Goal: Task Accomplishment & Management: Complete application form

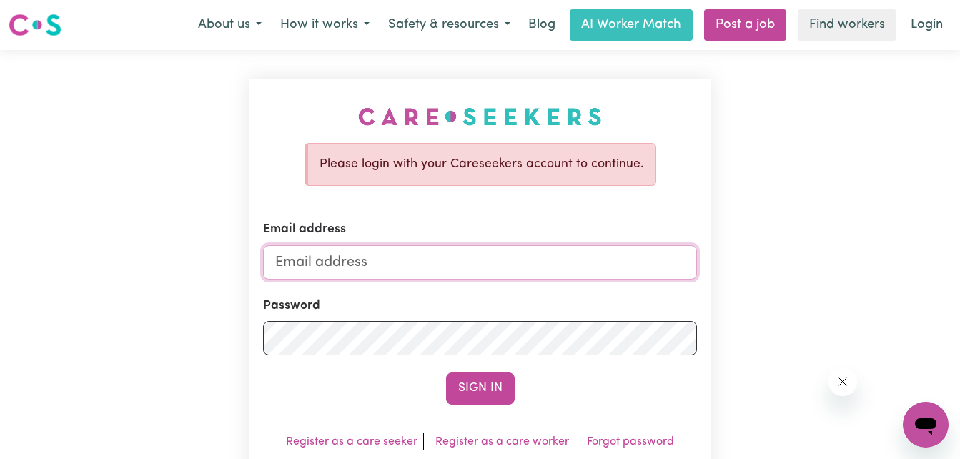
click at [556, 263] on input "Email address" at bounding box center [480, 262] width 435 height 34
type input "[EMAIL_ADDRESS][DOMAIN_NAME]"
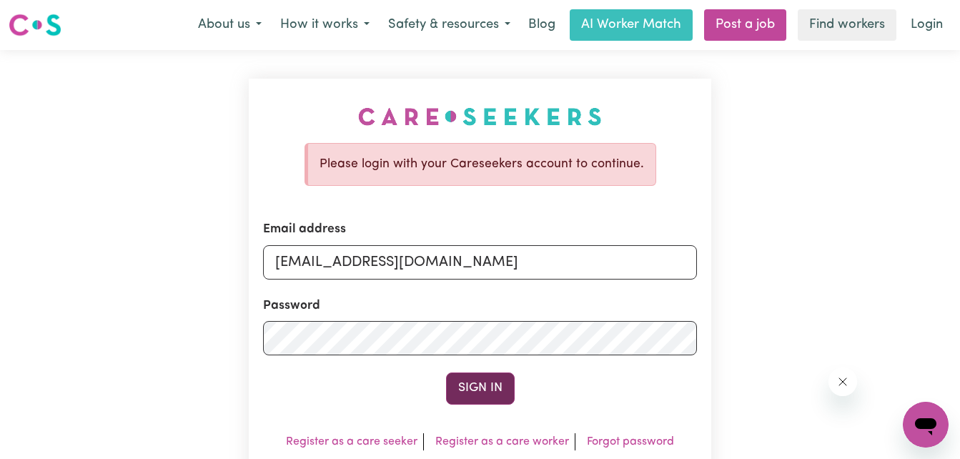
click at [493, 382] on button "Sign In" at bounding box center [480, 388] width 69 height 31
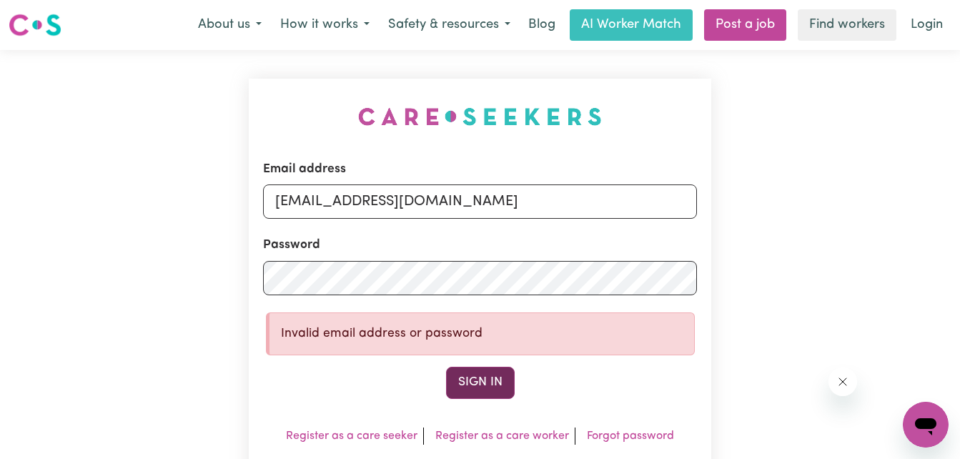
click at [485, 381] on button "Sign In" at bounding box center [480, 382] width 69 height 31
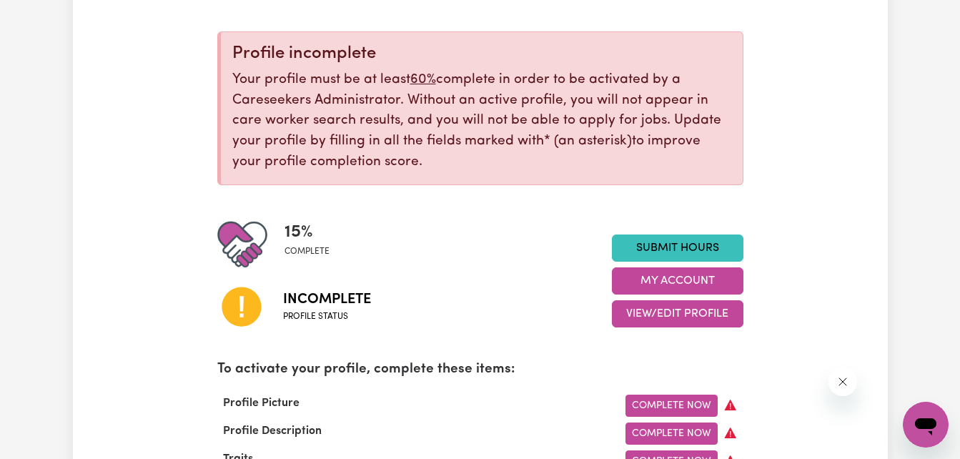
scroll to position [179, 0]
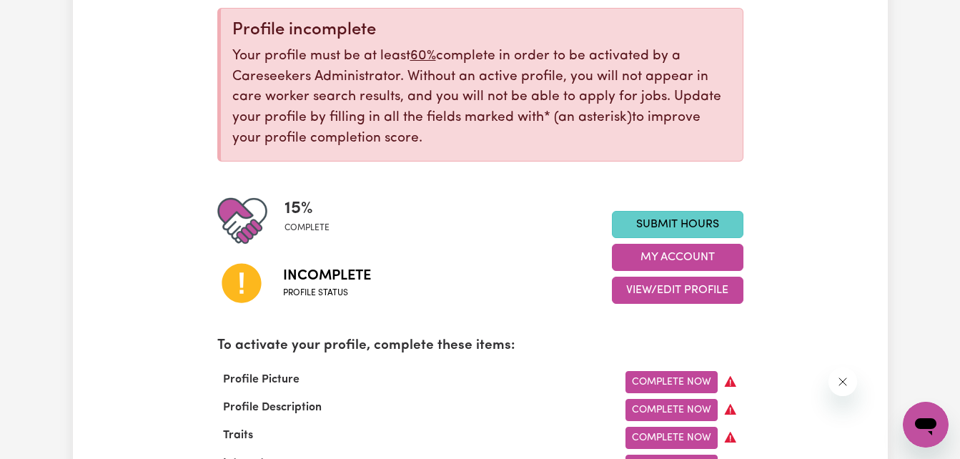
click at [682, 225] on link "Submit Hours" at bounding box center [678, 224] width 132 height 27
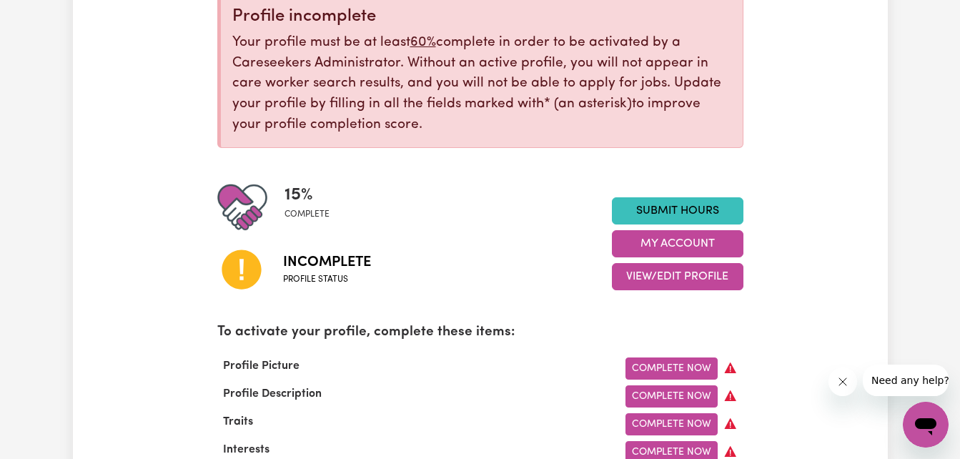
scroll to position [198, 0]
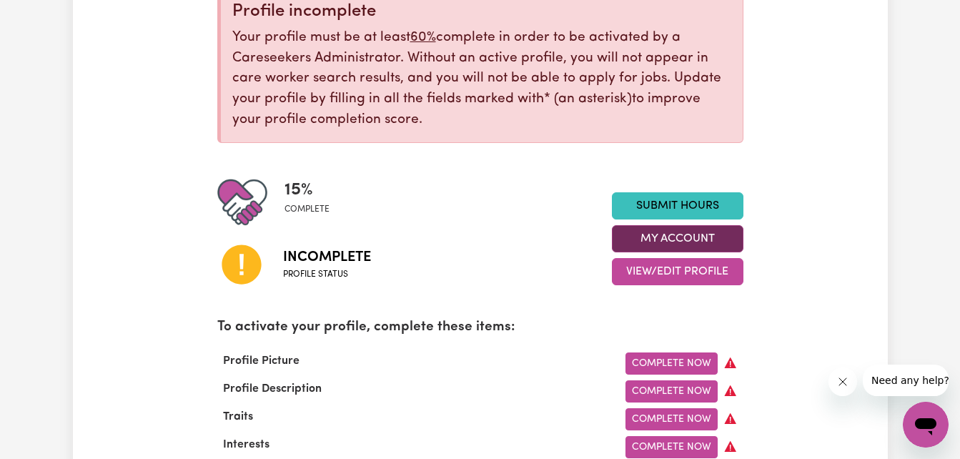
click at [642, 240] on button "My Account" at bounding box center [678, 238] width 132 height 27
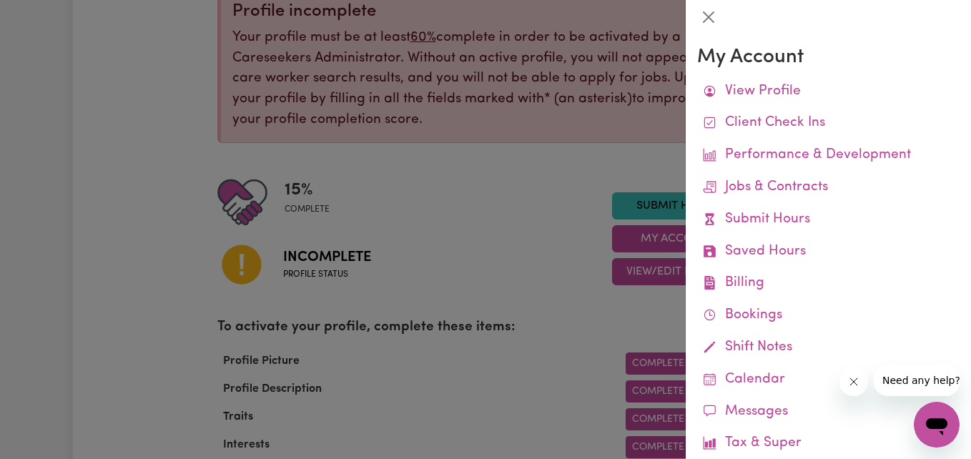
click at [568, 265] on div at bounding box center [485, 229] width 971 height 459
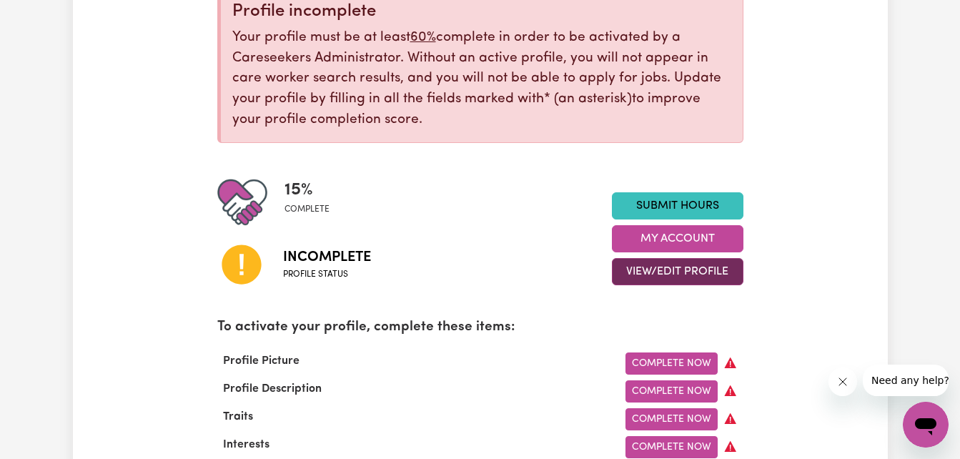
click at [667, 265] on button "View/Edit Profile" at bounding box center [678, 271] width 132 height 27
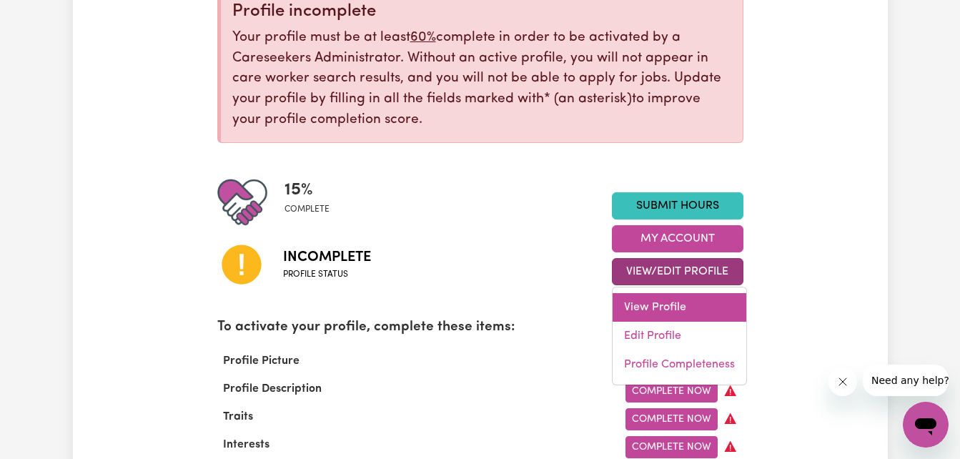
click at [652, 313] on link "View Profile" at bounding box center [680, 307] width 134 height 29
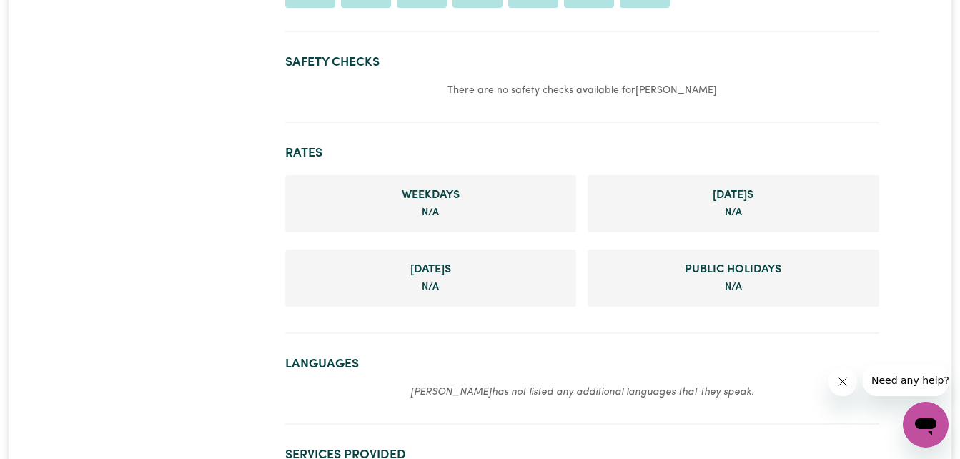
scroll to position [416, 0]
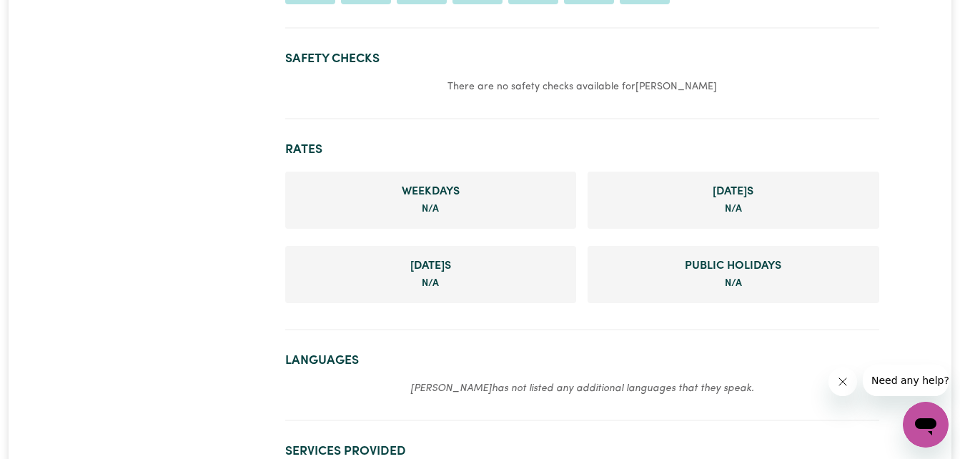
click at [428, 209] on span "N/A" at bounding box center [430, 208] width 17 height 9
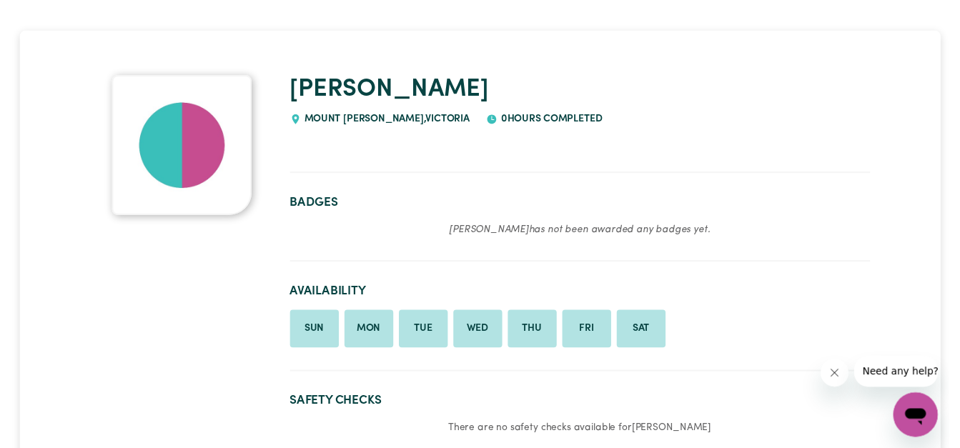
scroll to position [0, 0]
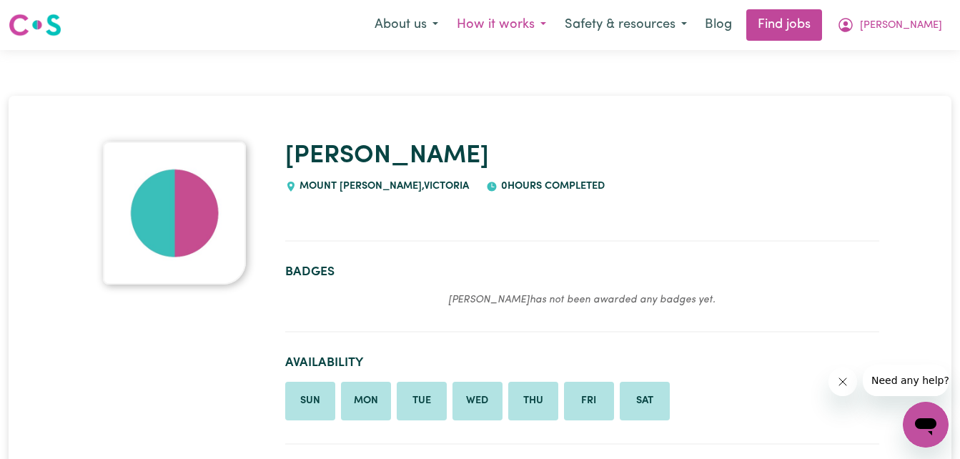
click at [556, 29] on button "How it works" at bounding box center [502, 25] width 108 height 30
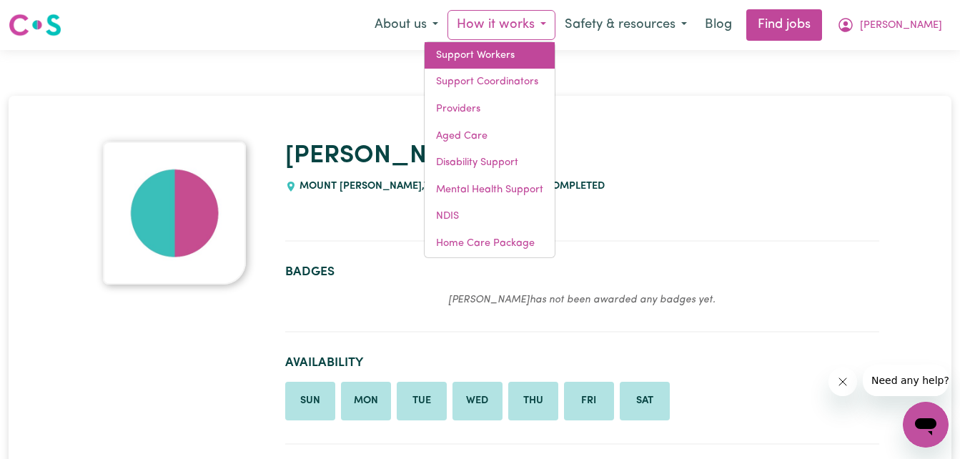
click at [545, 58] on link "Support Workers" at bounding box center [490, 55] width 130 height 27
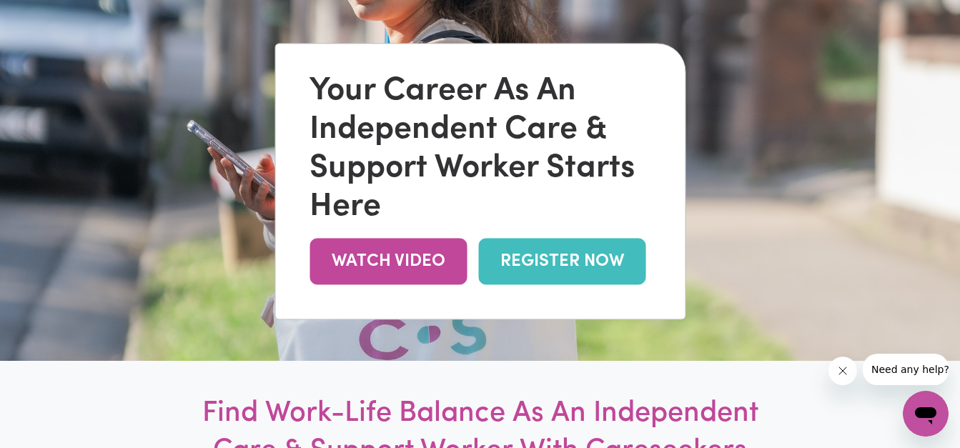
scroll to position [62, 0]
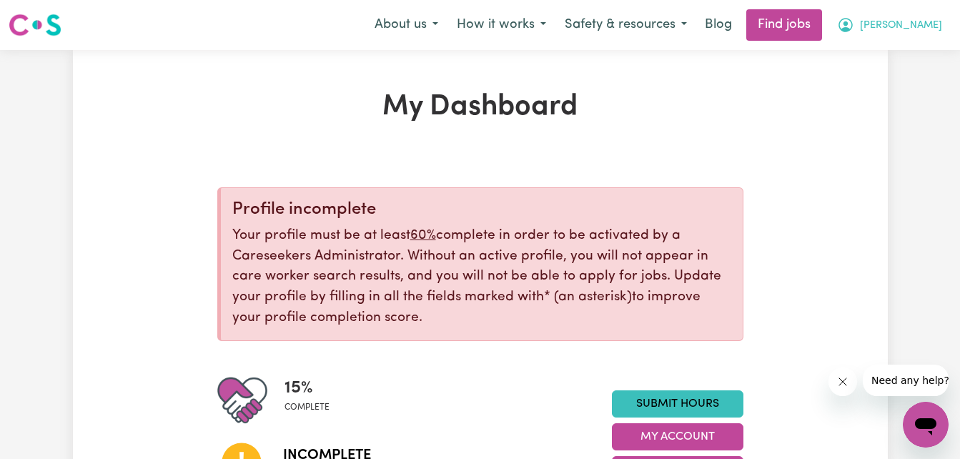
click at [913, 27] on span "[PERSON_NAME]" at bounding box center [901, 26] width 82 height 16
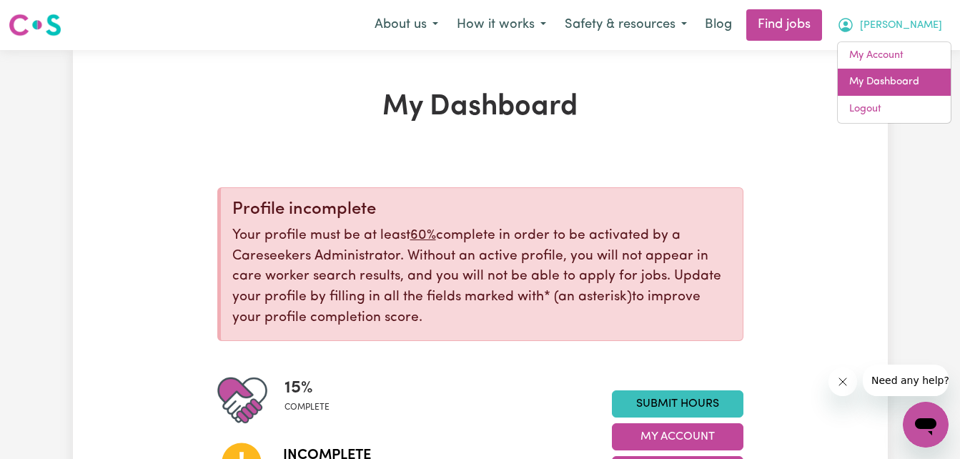
click at [894, 82] on link "My Dashboard" at bounding box center [894, 82] width 113 height 27
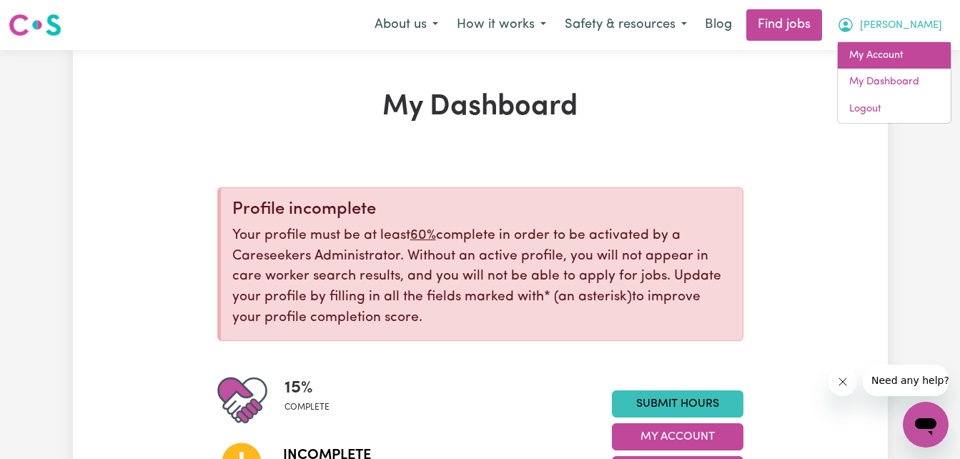
click at [900, 52] on link "My Account" at bounding box center [894, 55] width 113 height 27
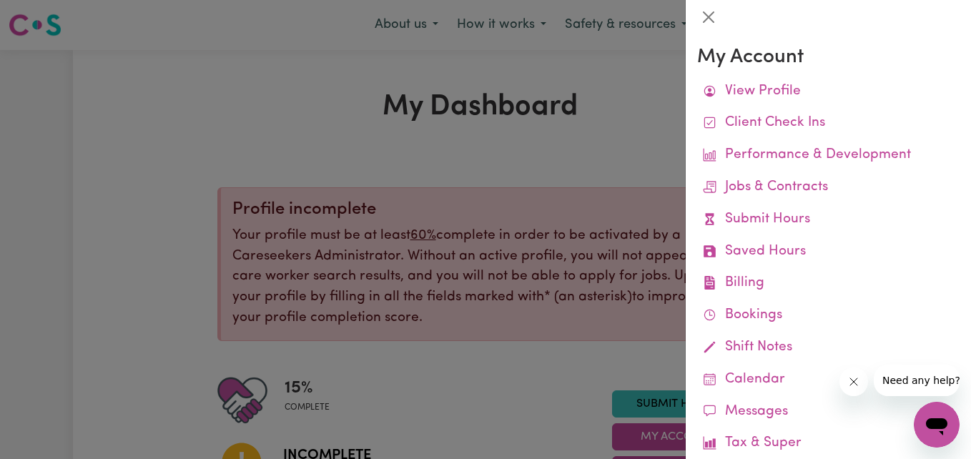
click at [640, 99] on div at bounding box center [485, 229] width 971 height 459
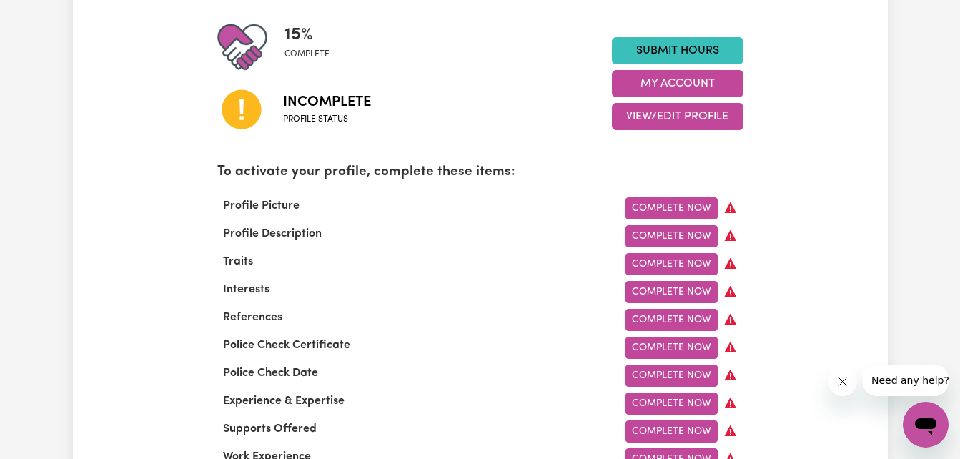
scroll to position [382, 0]
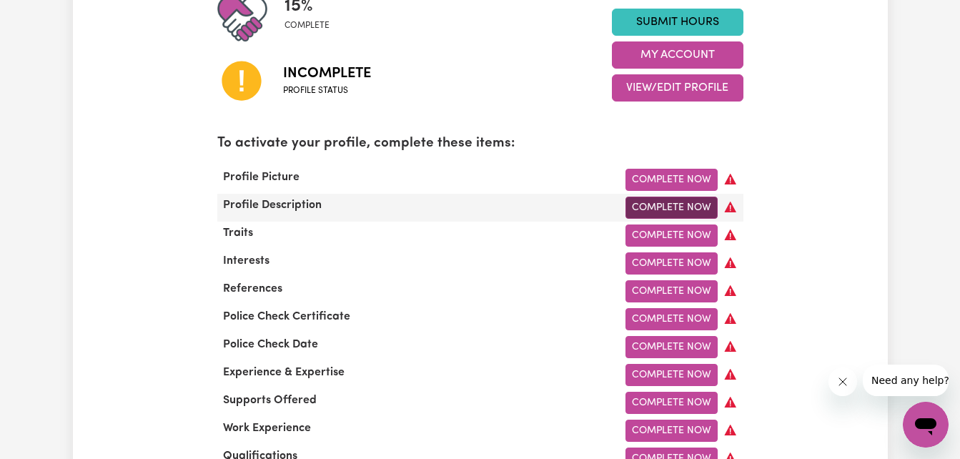
click at [683, 208] on link "Complete Now" at bounding box center [672, 208] width 92 height 22
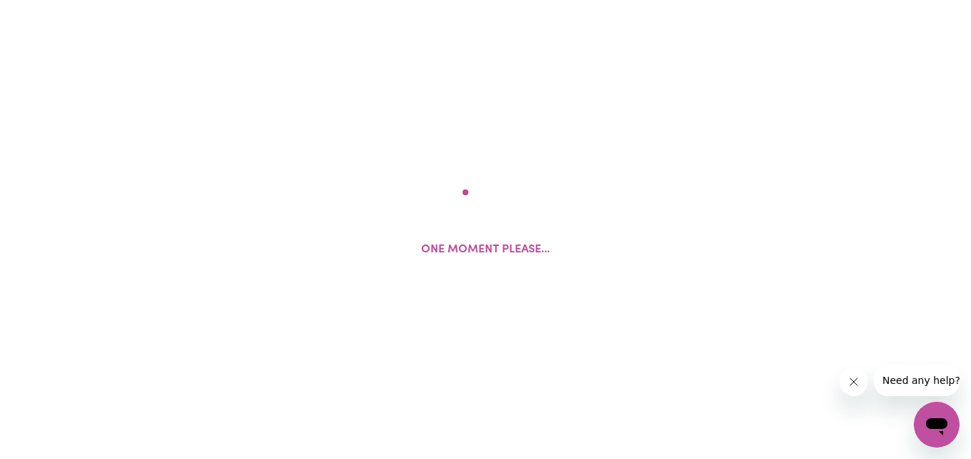
click at [683, 208] on div "One moment please..." at bounding box center [485, 229] width 971 height 459
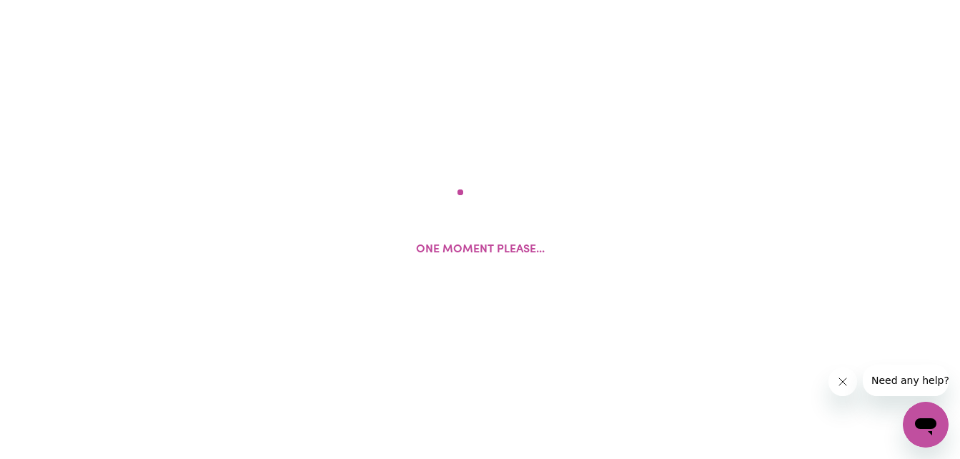
select select "female"
select select "Australian Citizen"
select select "Studying a healthcare related degree or qualification"
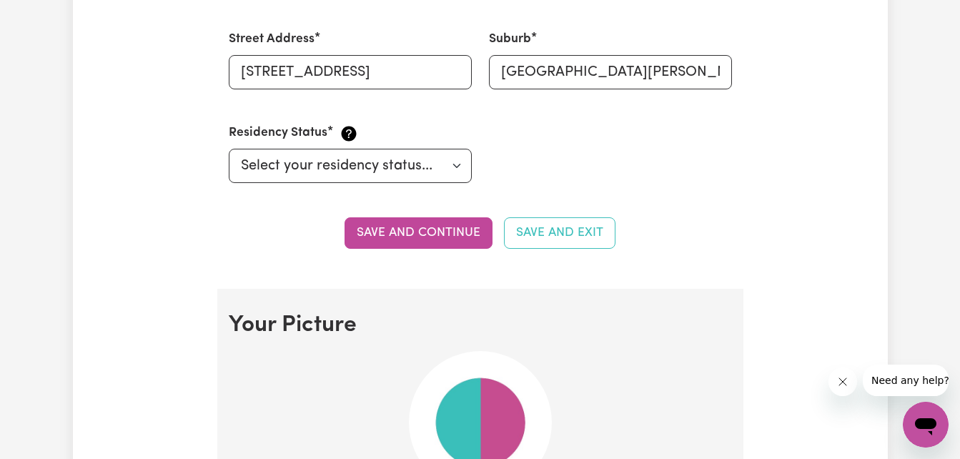
scroll to position [751, 0]
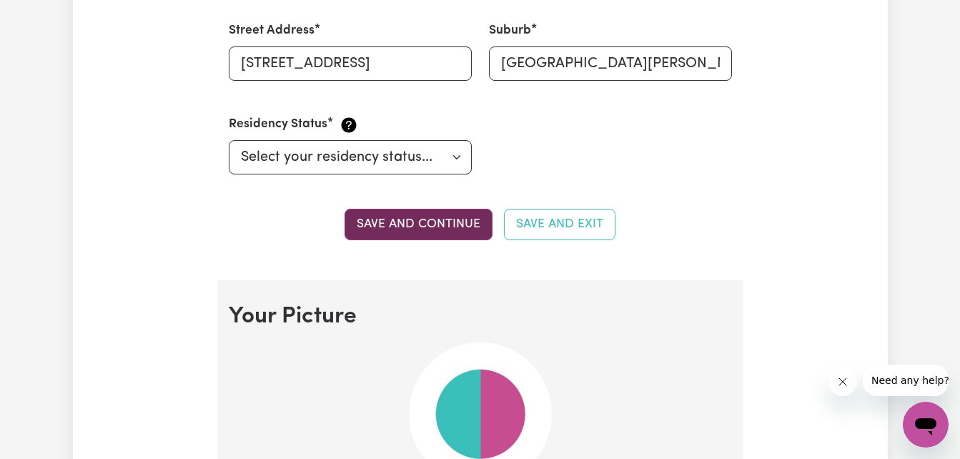
click at [445, 230] on button "Save and continue" at bounding box center [419, 224] width 148 height 31
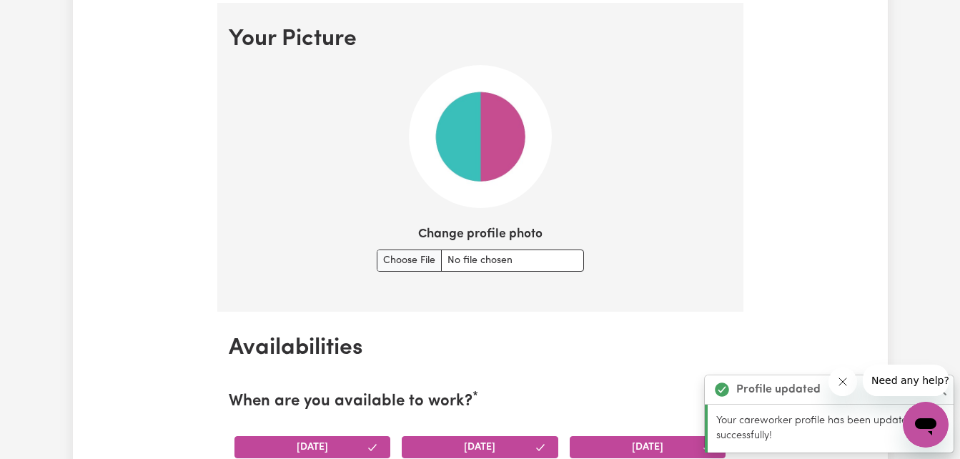
scroll to position [1031, 0]
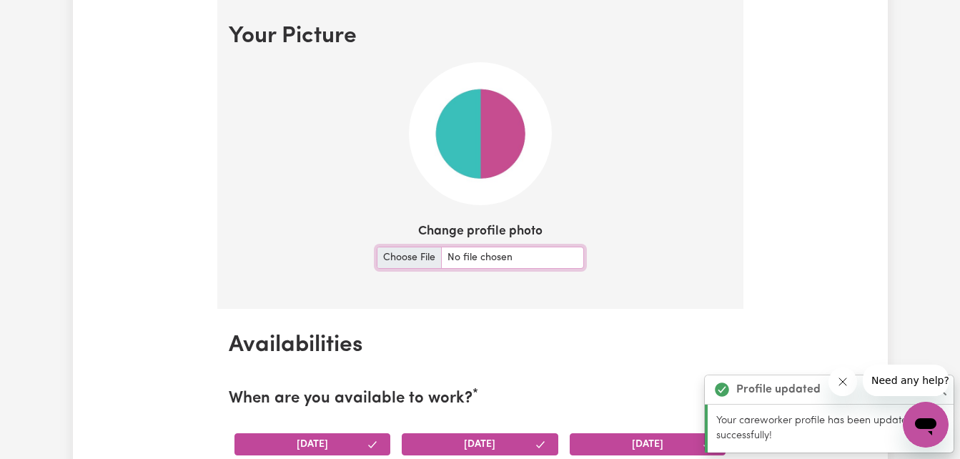
click at [415, 256] on input "Change profile photo" at bounding box center [480, 258] width 207 height 22
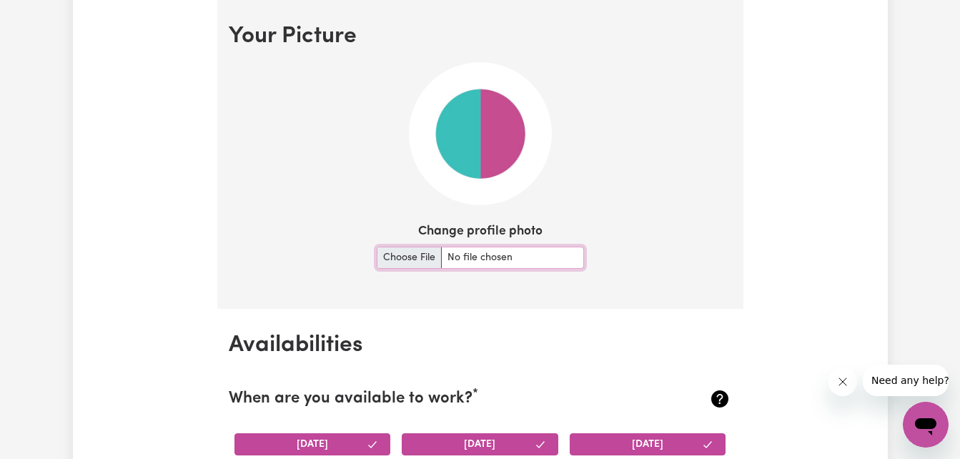
type input "C:\fakepath\profilepicme.JPG"
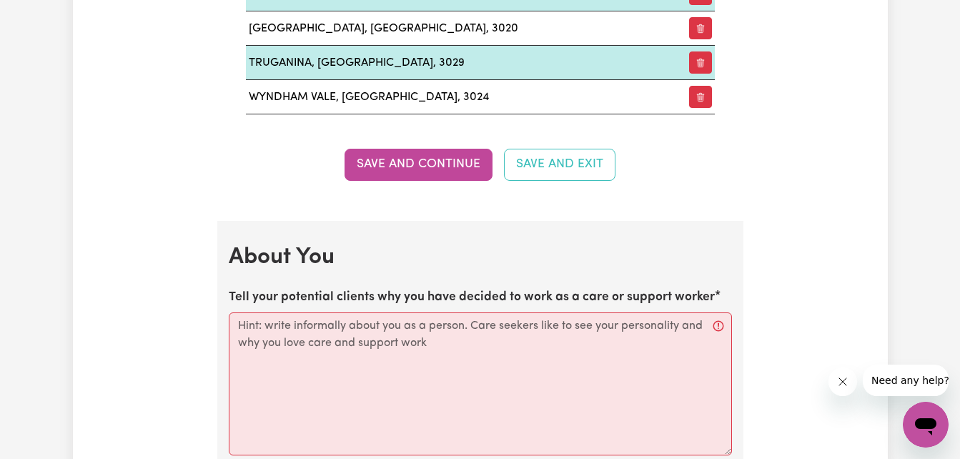
scroll to position [2848, 0]
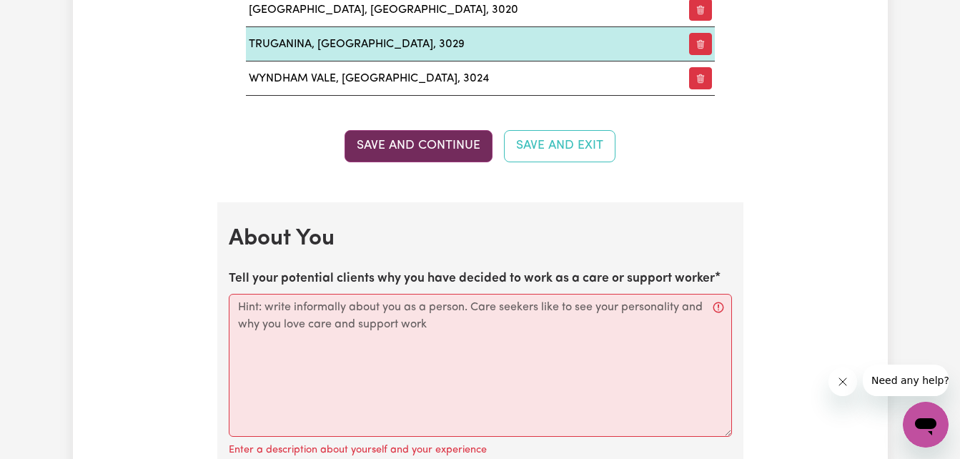
click at [432, 149] on button "Save and Continue" at bounding box center [419, 145] width 148 height 31
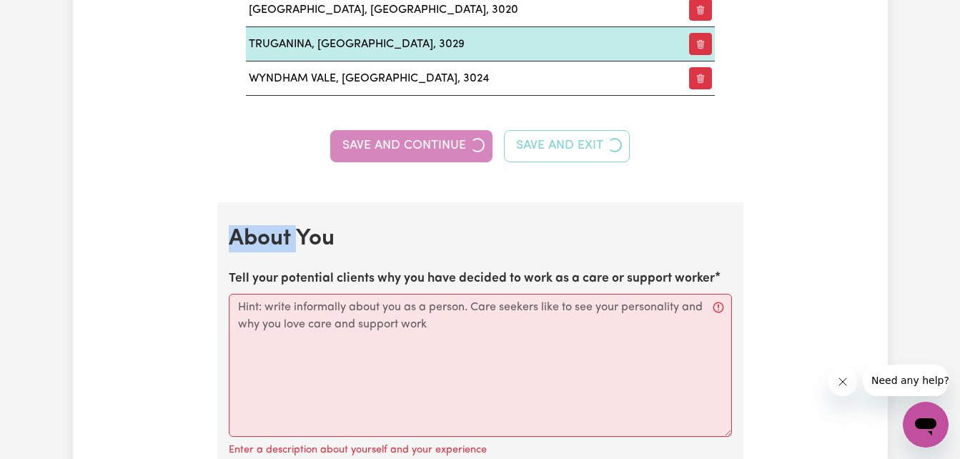
click at [432, 149] on div "Save and Continue Save and Exit" at bounding box center [480, 145] width 503 height 31
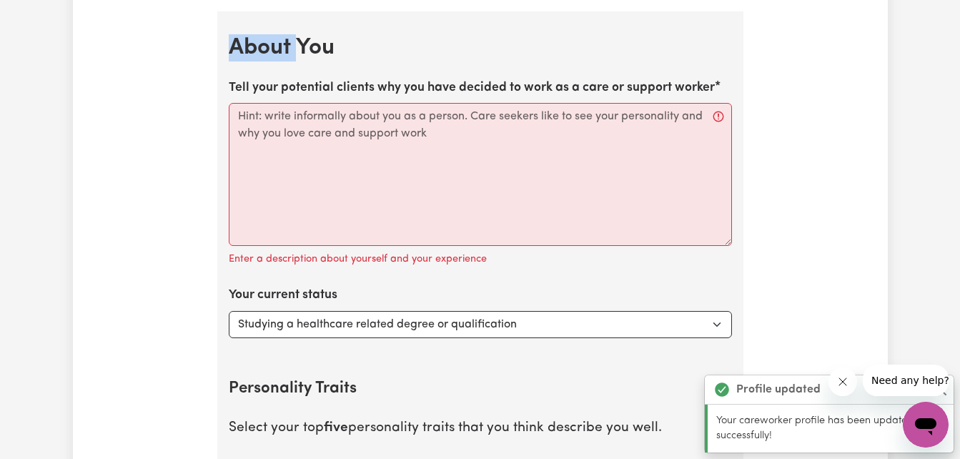
scroll to position [3048, 0]
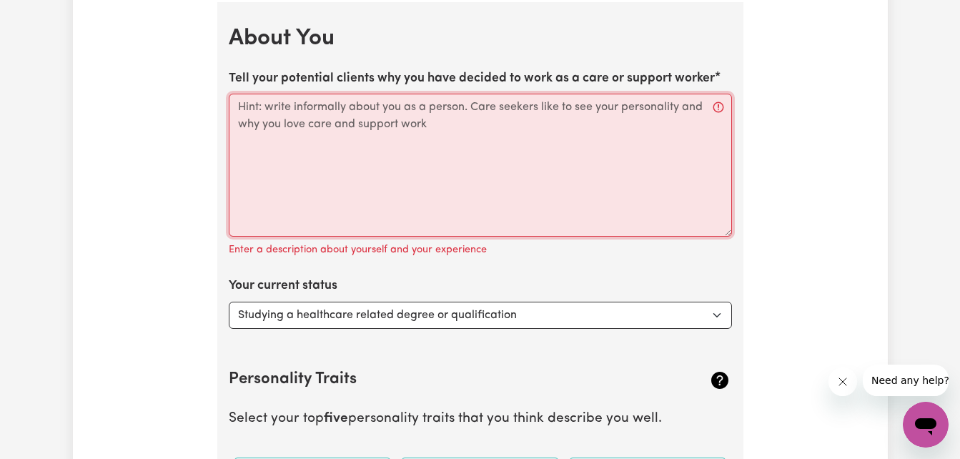
drag, startPoint x: 432, startPoint y: 149, endPoint x: 494, endPoint y: 141, distance: 62.7
click at [494, 141] on textarea "Tell your potential clients why you have decided to work as a care or support w…" at bounding box center [480, 165] width 503 height 143
click at [249, 99] on textarea "Tell your potential clients why you have decided to work as a care or support w…" at bounding box center [480, 165] width 503 height 143
click at [229, 104] on textarea "Tell your potential clients why you have decided to work as a care or support w…" at bounding box center [480, 165] width 503 height 143
click at [718, 105] on textarea "Tell your potential clients why you have decided to work as a care or support w…" at bounding box center [480, 165] width 503 height 143
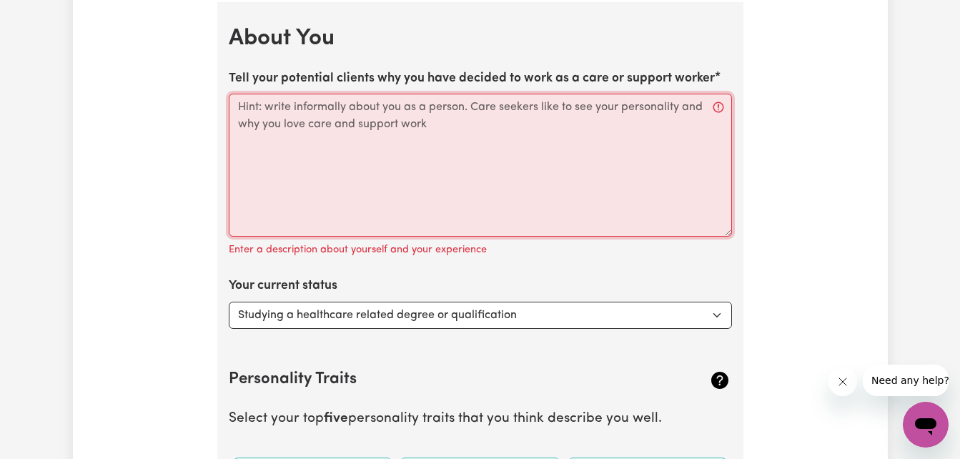
click at [240, 106] on textarea "Tell your potential clients why you have decided to work as a care or support w…" at bounding box center [480, 165] width 503 height 143
click at [235, 105] on textarea "Tell your potential clients why you have decided to work as a care or support w…" at bounding box center [480, 165] width 503 height 143
click at [237, 109] on textarea "Tell your potential clients why you have decided to work as a care or support w…" at bounding box center [480, 165] width 503 height 143
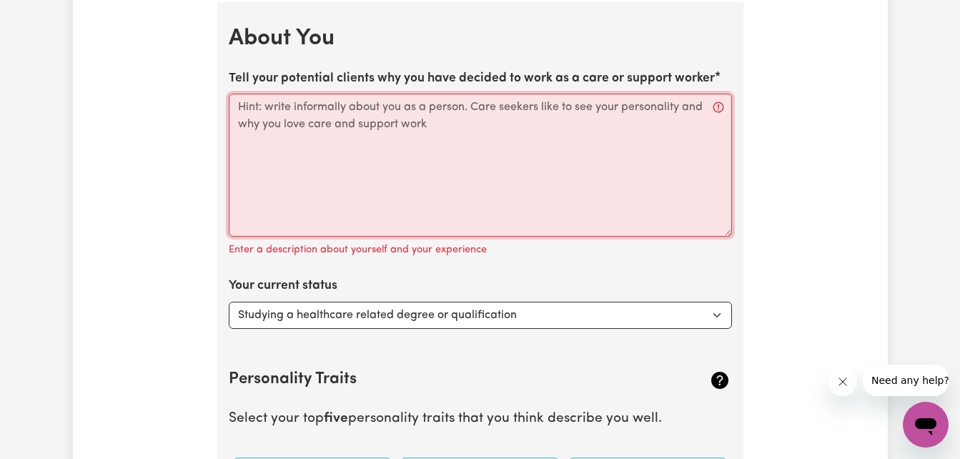
click at [237, 109] on textarea "Tell your potential clients why you have decided to work as a care or support w…" at bounding box center [480, 165] width 503 height 143
drag, startPoint x: 237, startPoint y: 109, endPoint x: 253, endPoint y: 107, distance: 16.6
click at [253, 107] on textarea "Tell your potential clients why you have decided to work as a care or support w…" at bounding box center [480, 165] width 503 height 143
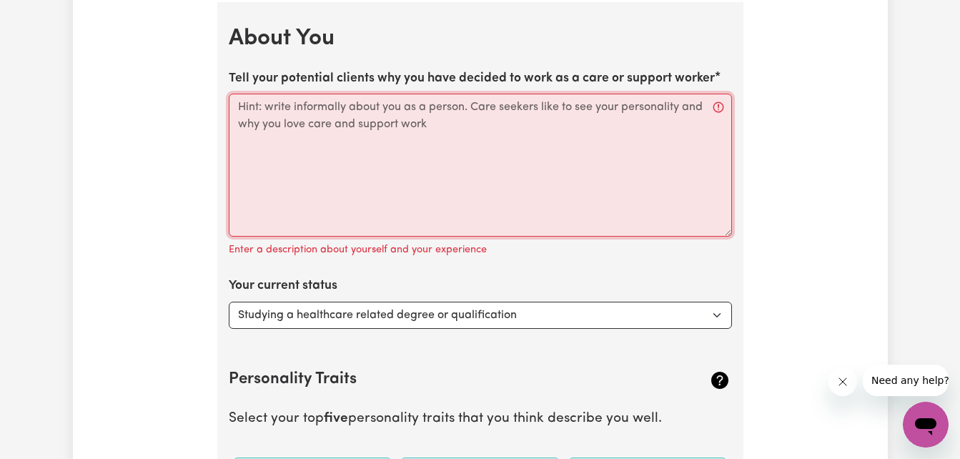
click at [235, 104] on textarea "Tell your potential clients why you have decided to work as a care or support w…" at bounding box center [480, 165] width 503 height 143
paste textarea "Hi my name is Donna, I have worked in disability for 30 years and now privately…"
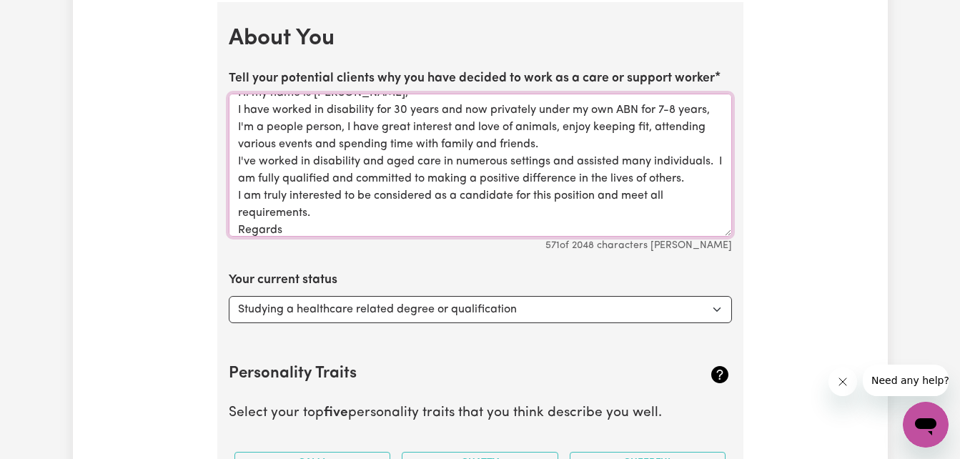
scroll to position [23, 0]
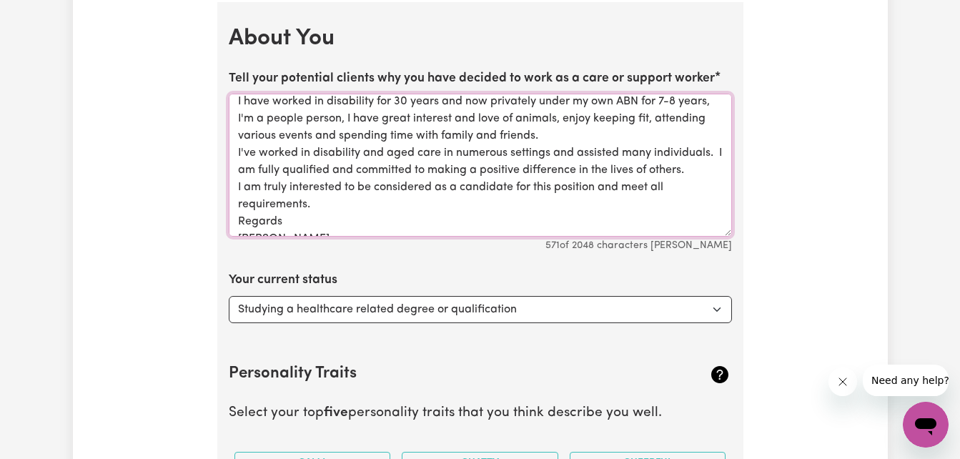
click at [309, 204] on textarea "Hi my name is Donna, I have worked in disability for 30 years and now privately…" at bounding box center [480, 165] width 503 height 143
click at [339, 223] on textarea "Hi my name is Donna, I have worked in disability for 30 years and now privately…" at bounding box center [480, 165] width 503 height 143
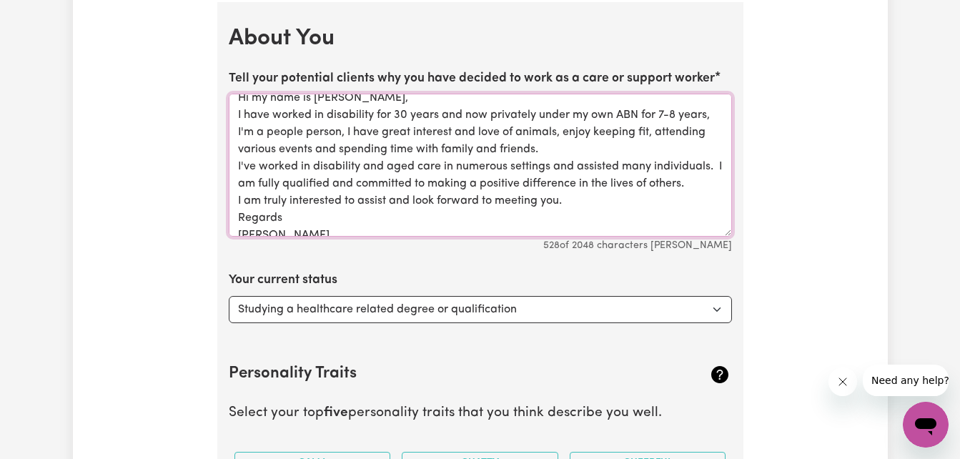
scroll to position [0, 0]
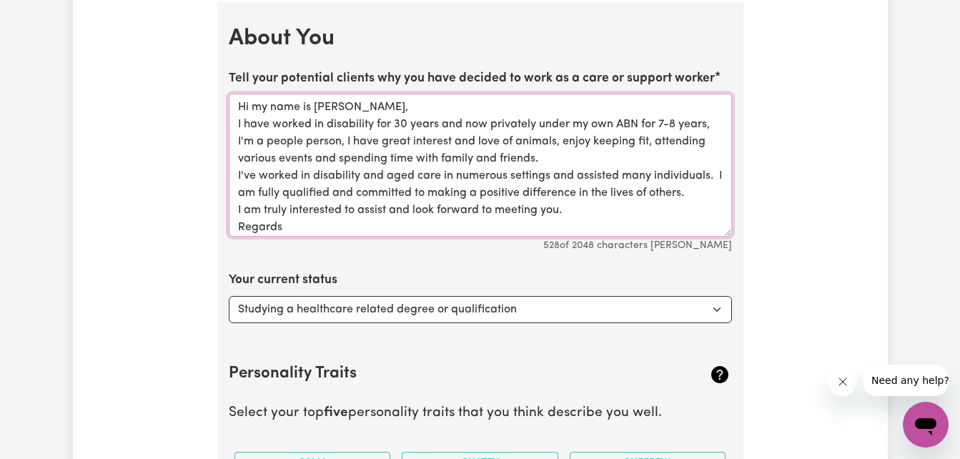
click at [677, 122] on textarea "Hi my name is Donna, I have worked in disability for 30 years and now privately…" at bounding box center [480, 165] width 503 height 143
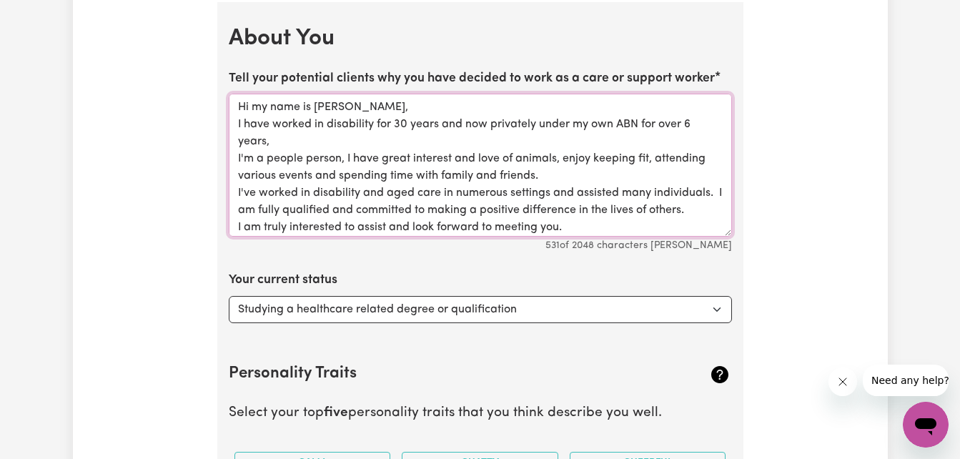
click at [269, 142] on textarea "Hi my name is Donna, I have worked in disability for 30 years and now privately…" at bounding box center [480, 165] width 503 height 143
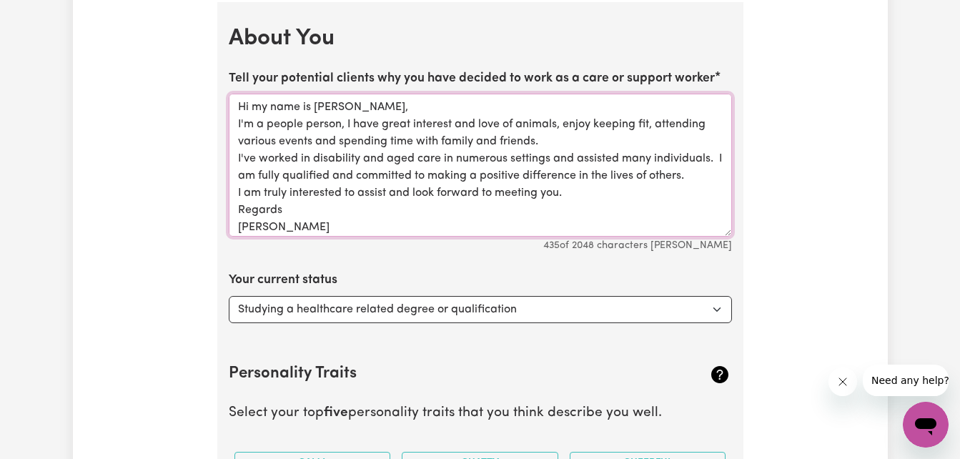
click at [265, 147] on textarea "Hi my name is Donna, I'm a people person, I have great interest and love of ani…" at bounding box center [480, 165] width 503 height 143
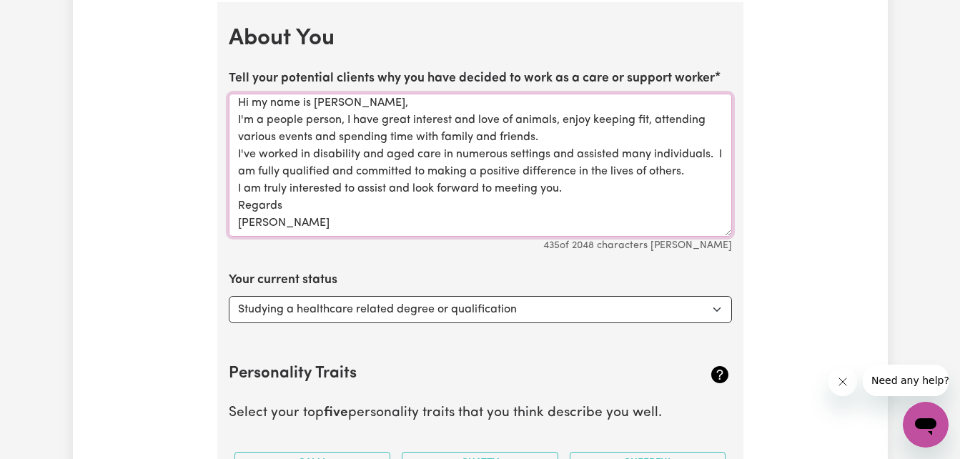
scroll to position [21, 0]
type textarea "Hi my name is Donna, I'm a people person, I have great interest and love of ani…"
click at [716, 305] on select "Select... Studying a healthcare related degree or qualification Studying a non-…" at bounding box center [480, 309] width 503 height 27
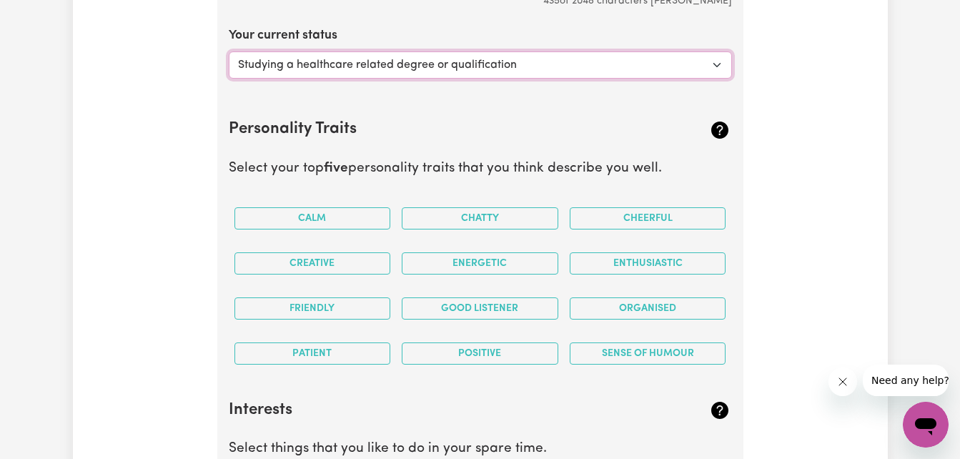
scroll to position [3302, 0]
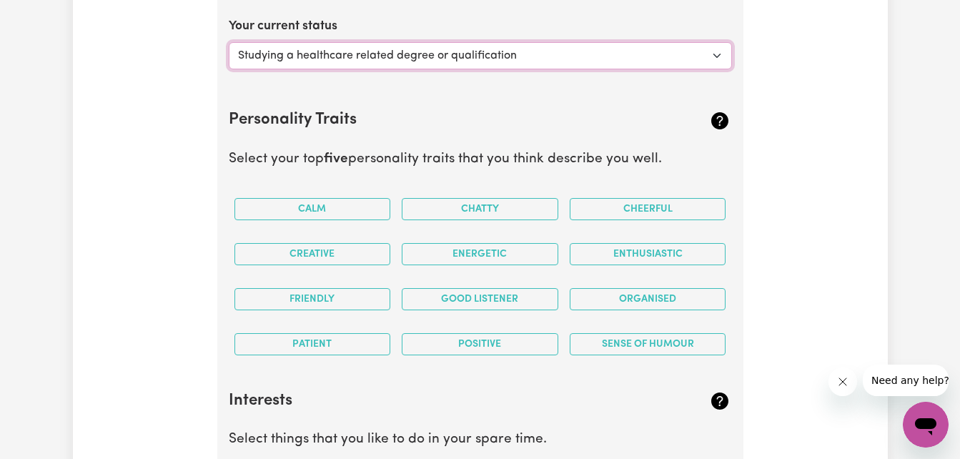
click at [717, 53] on select "Select... Studying a healthcare related degree or qualification Studying a non-…" at bounding box center [480, 55] width 503 height 27
select select "Looking for extra work to fill my week and/or weekends"
click at [229, 42] on select "Select... Studying a healthcare related degree or qualification Studying a non-…" at bounding box center [480, 55] width 503 height 27
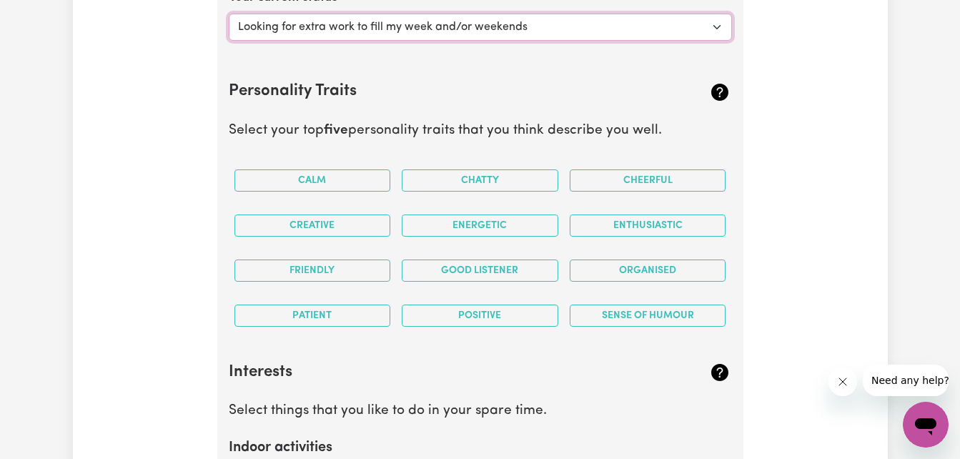
scroll to position [3340, 0]
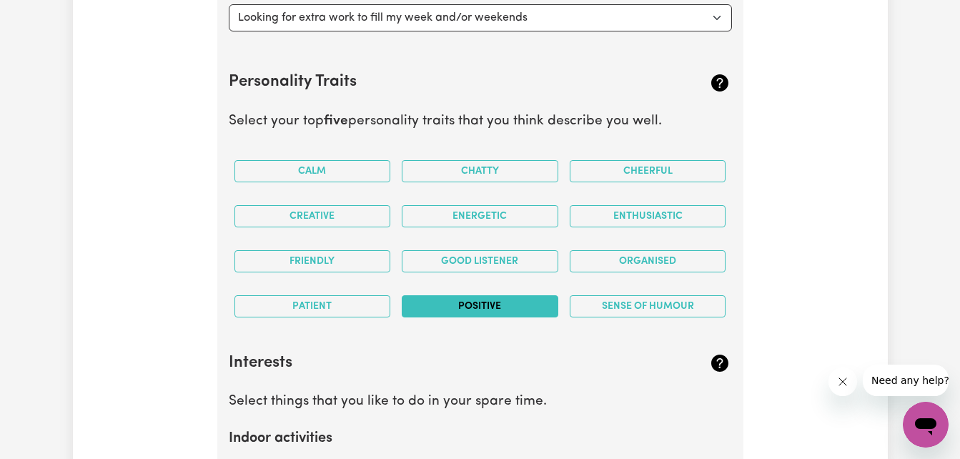
click at [508, 305] on button "Positive" at bounding box center [480, 306] width 157 height 22
click at [651, 217] on button "Enthusiastic" at bounding box center [648, 216] width 157 height 22
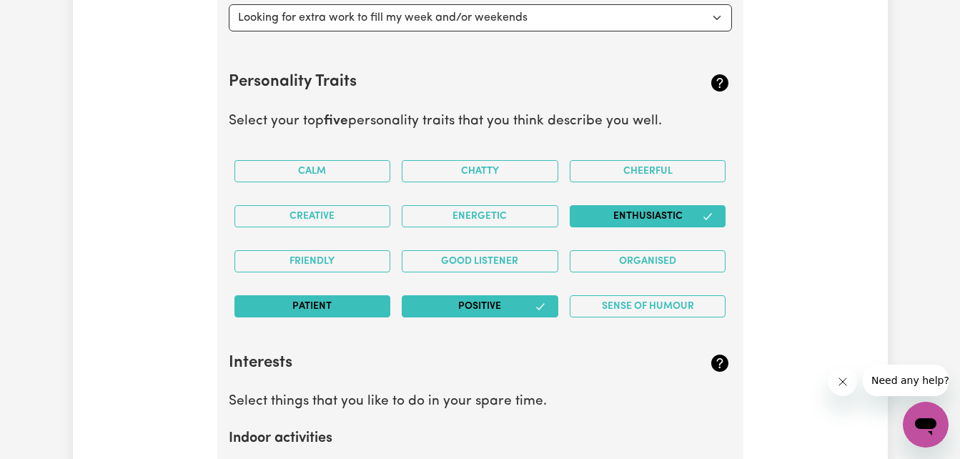
click at [317, 303] on button "Patient" at bounding box center [313, 306] width 157 height 22
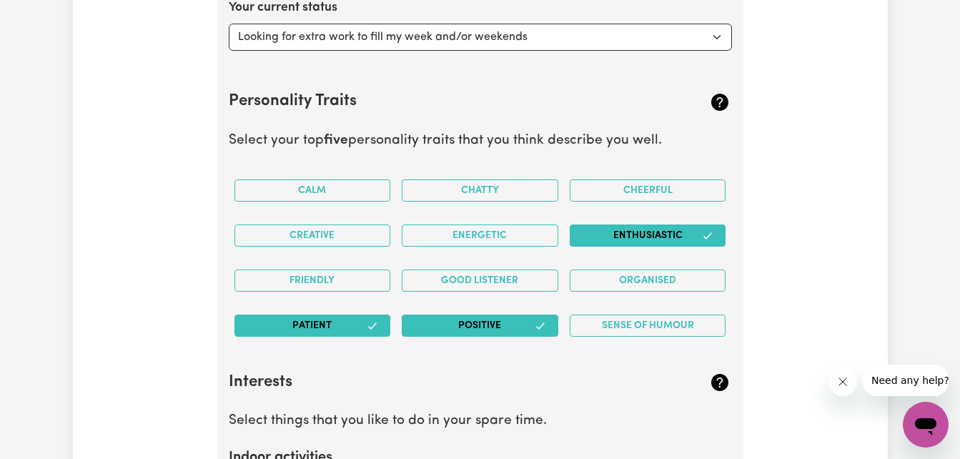
scroll to position [3311, 0]
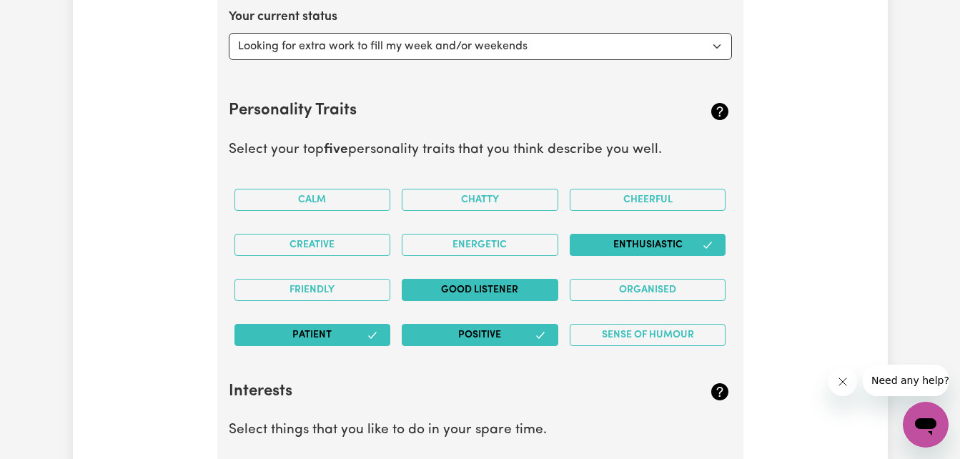
click at [503, 286] on button "Good Listener" at bounding box center [480, 290] width 157 height 22
click at [312, 287] on button "Friendly" at bounding box center [313, 290] width 157 height 22
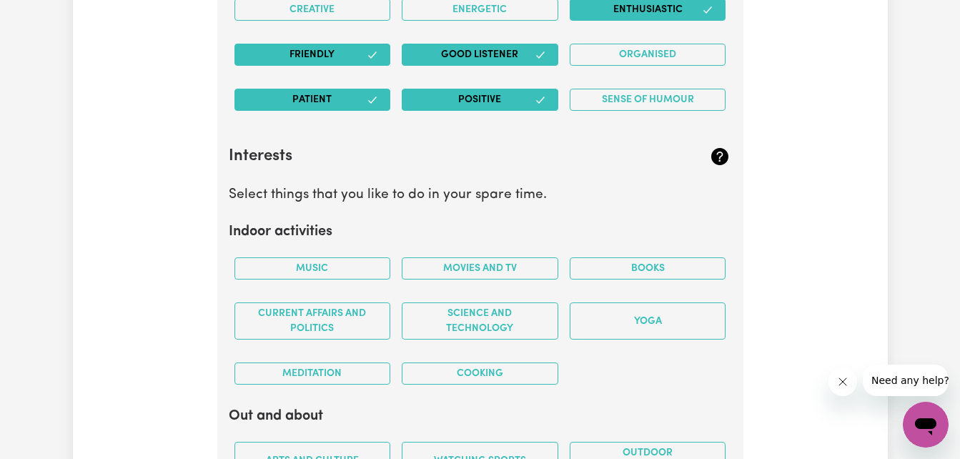
scroll to position [3594, 0]
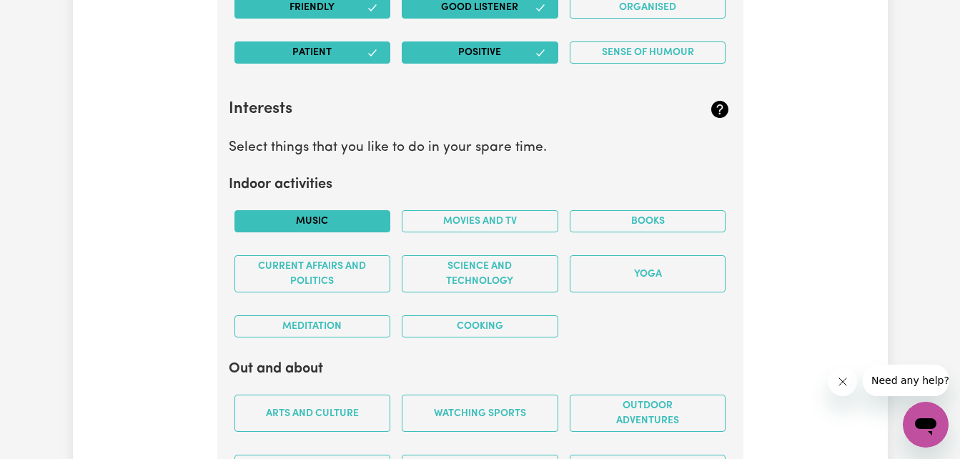
click at [343, 220] on button "Music" at bounding box center [313, 221] width 157 height 22
click at [345, 322] on button "Meditation" at bounding box center [313, 326] width 157 height 22
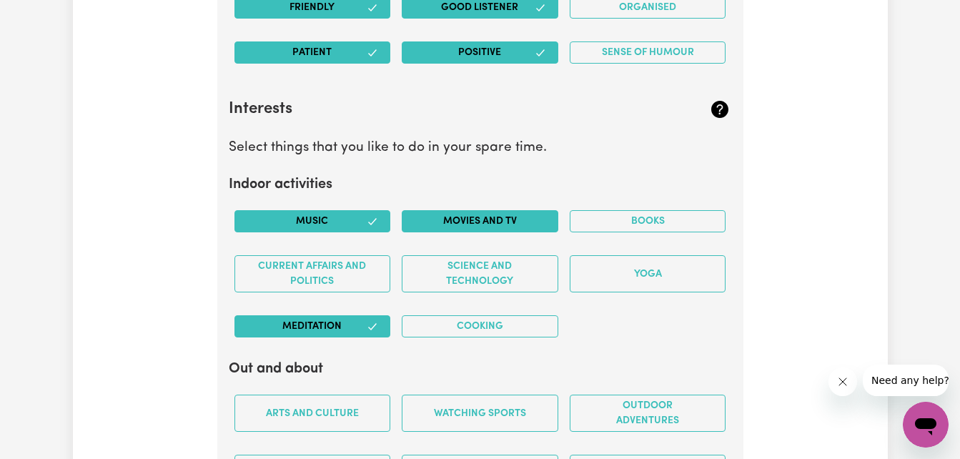
click at [482, 225] on button "Movies and TV" at bounding box center [480, 221] width 157 height 22
click at [546, 322] on button "Cooking" at bounding box center [480, 326] width 157 height 22
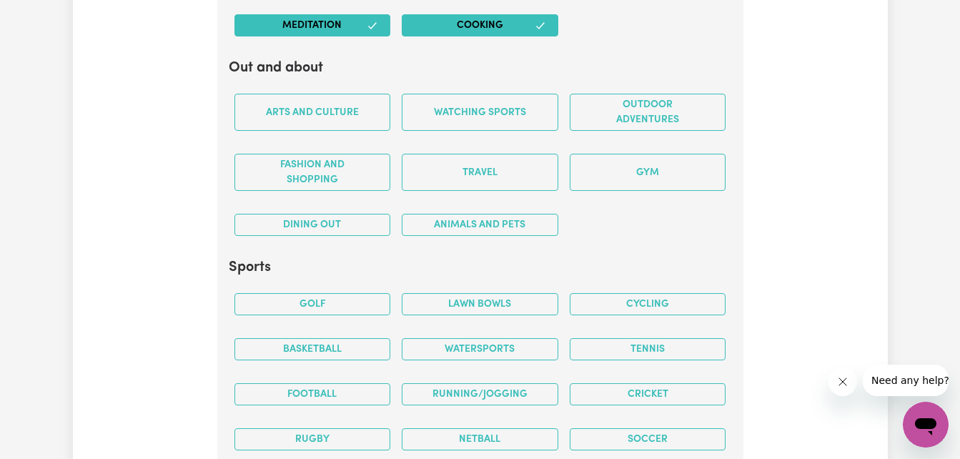
scroll to position [3875, 0]
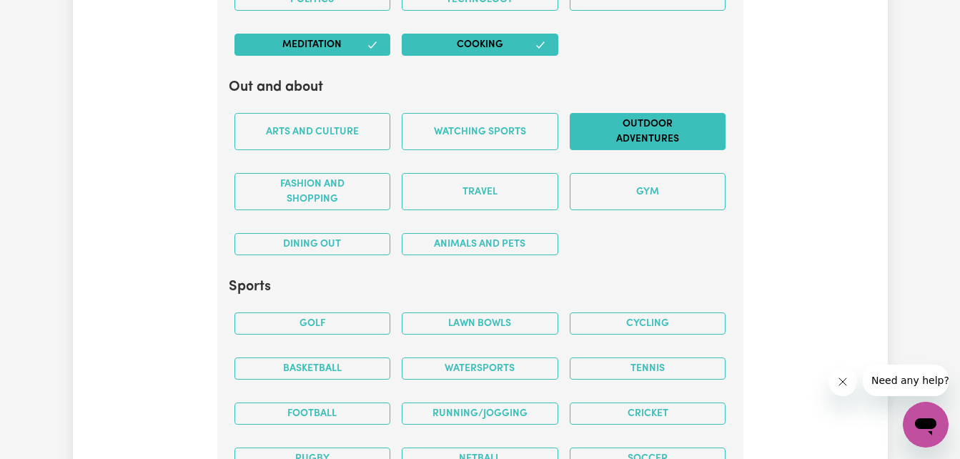
click at [653, 134] on button "Outdoor adventures" at bounding box center [648, 131] width 157 height 37
click at [450, 237] on button "Animals and pets" at bounding box center [480, 244] width 157 height 22
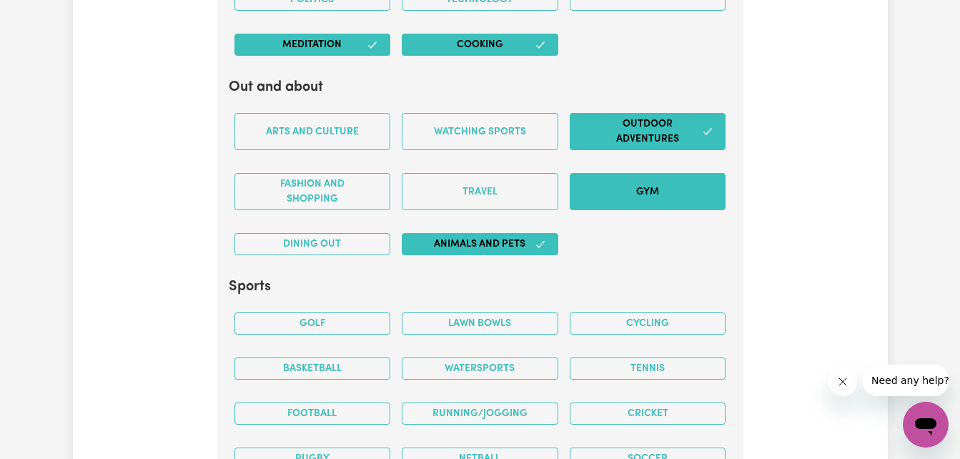
click at [622, 191] on button "Gym" at bounding box center [648, 191] width 157 height 37
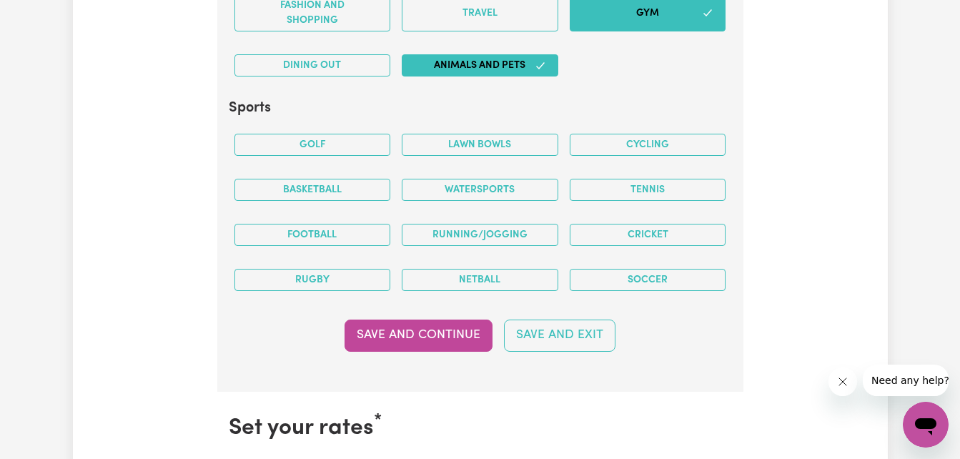
scroll to position [4045, 0]
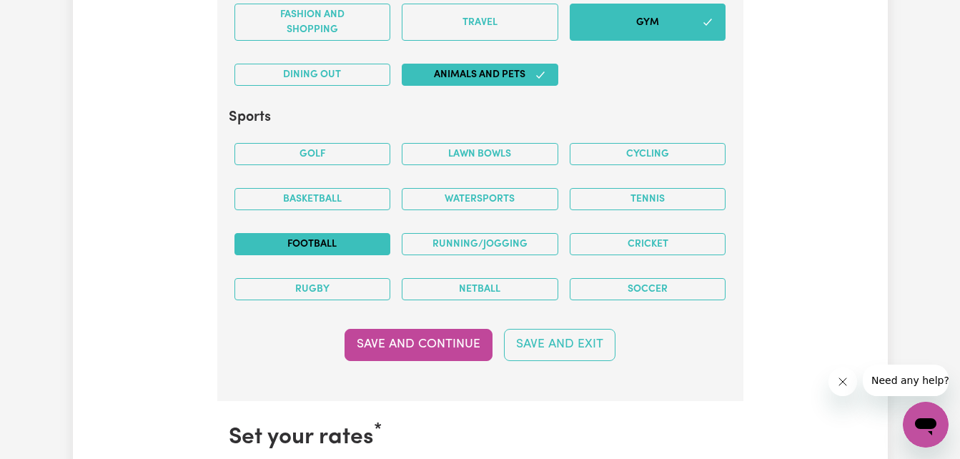
click at [302, 242] on button "Football" at bounding box center [313, 244] width 157 height 22
click at [463, 241] on button "Running/Jogging" at bounding box center [480, 244] width 157 height 22
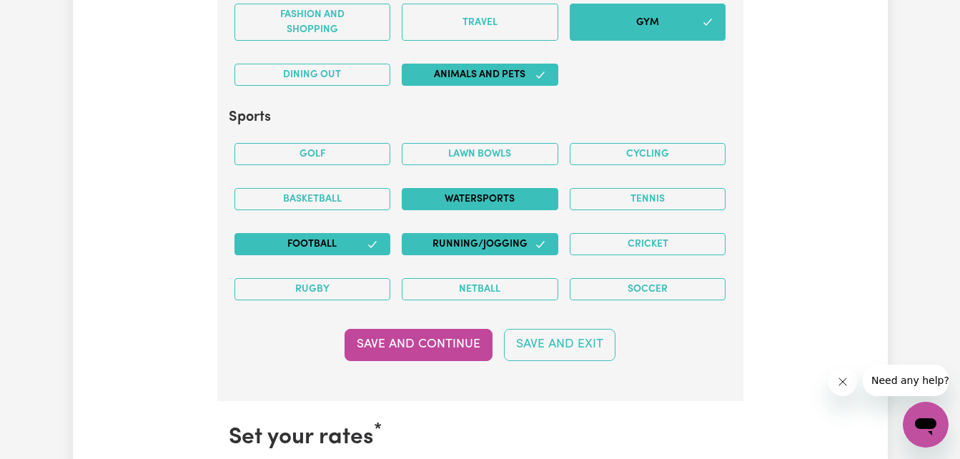
click at [502, 194] on button "Watersports" at bounding box center [480, 199] width 157 height 22
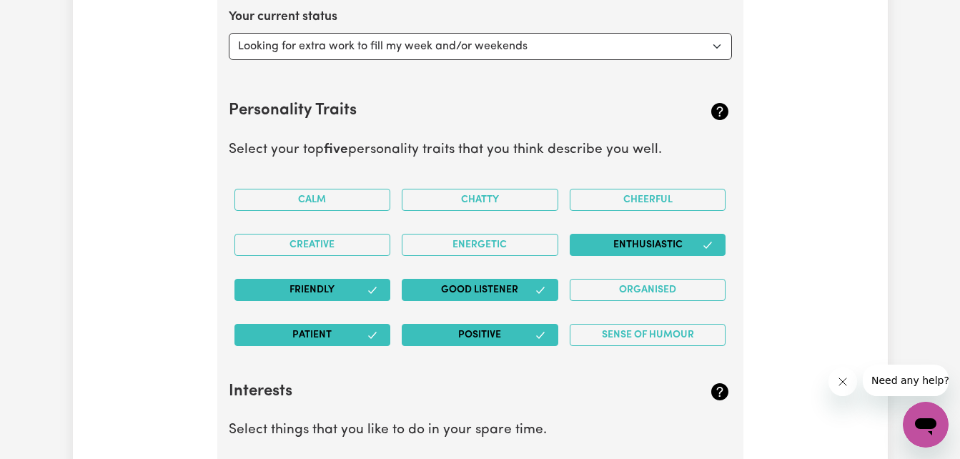
scroll to position [3302, 0]
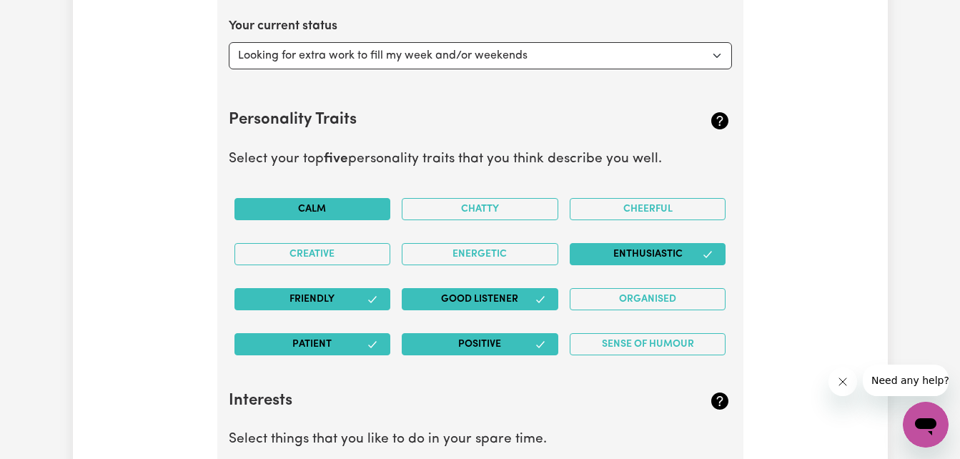
click at [337, 199] on button "Calm" at bounding box center [313, 209] width 157 height 22
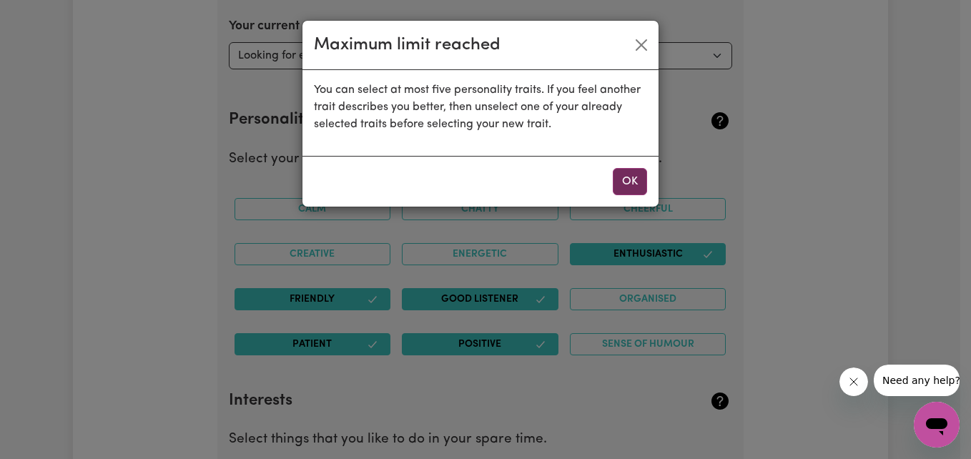
click at [628, 175] on button "OK" at bounding box center [630, 181] width 34 height 27
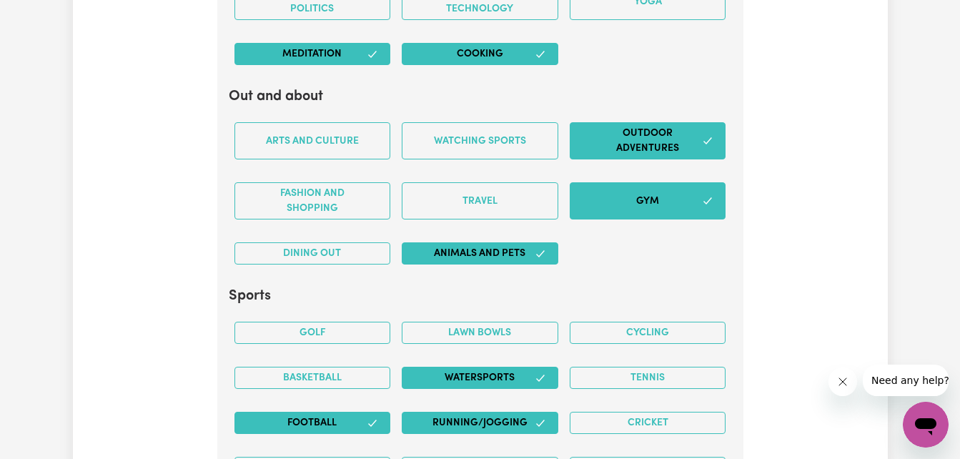
scroll to position [3895, 0]
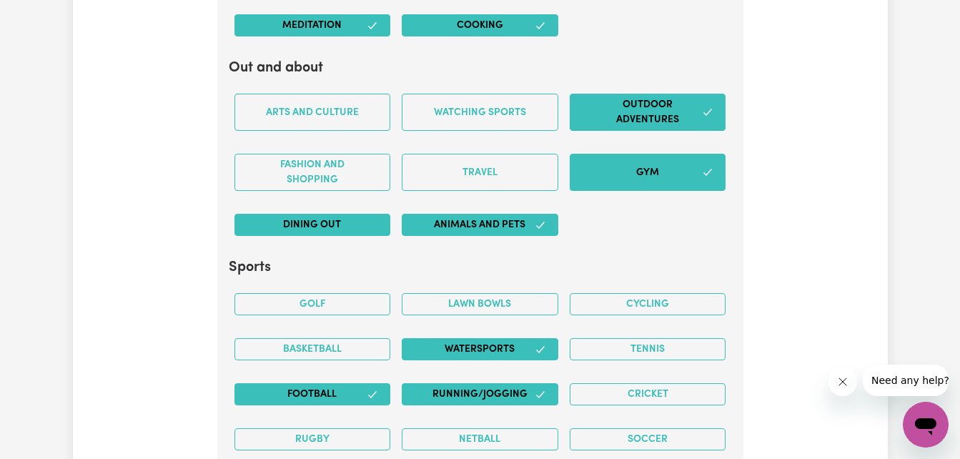
click at [374, 223] on button "Dining out" at bounding box center [313, 225] width 157 height 22
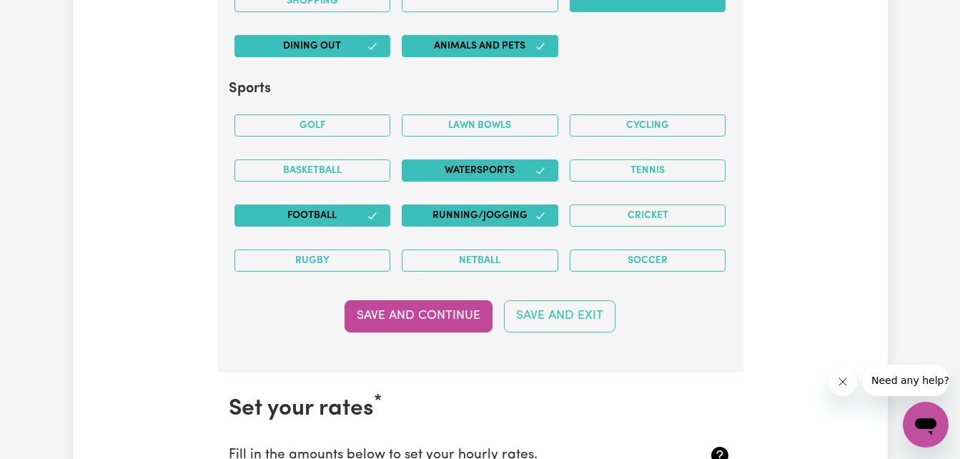
scroll to position [4063, 0]
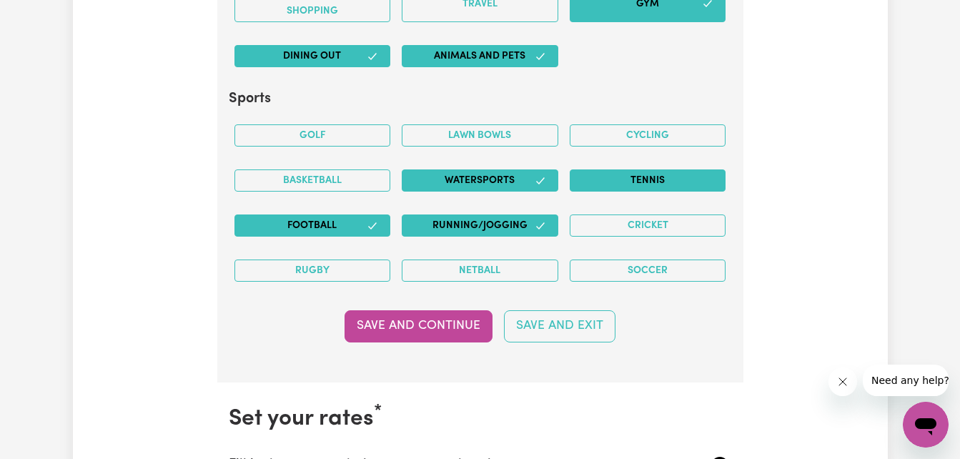
click at [689, 181] on button "Tennis" at bounding box center [648, 180] width 157 height 22
click at [446, 325] on button "Save and Continue" at bounding box center [419, 325] width 148 height 31
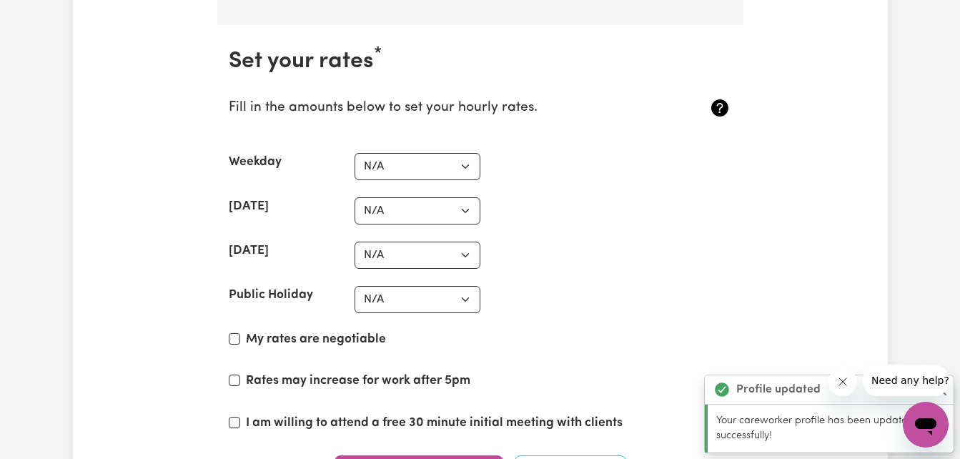
scroll to position [4444, 0]
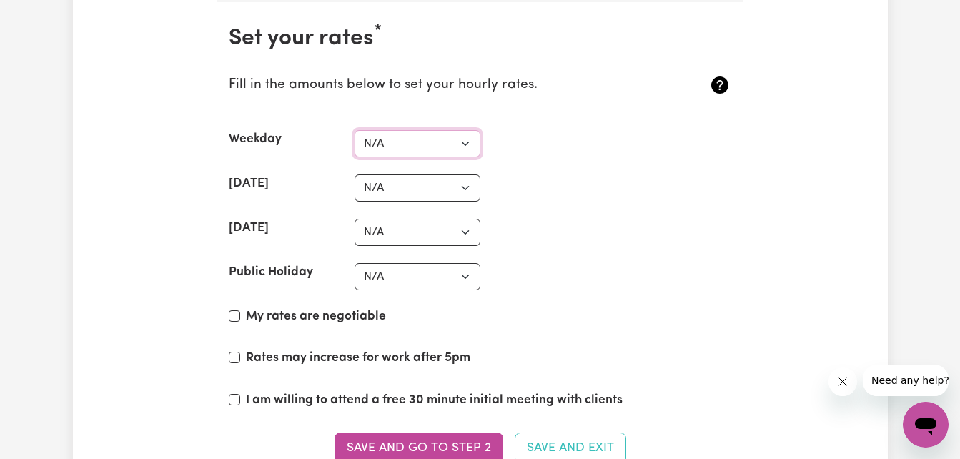
click at [463, 142] on select "N/A $37 $38 $39 $40 $41 $42 $43 $44 $45 $46 $47 $48 $49 $50 $51 $52 $53 $54 $55…" at bounding box center [418, 143] width 126 height 27
select select "55"
click at [355, 130] on select "N/A $37 $38 $39 $40 $41 $42 $43 $44 $45 $46 $47 $48 $49 $50 $51 $52 $53 $54 $55…" at bounding box center [418, 143] width 126 height 27
click at [467, 185] on select "N/A $37 $38 $39 $40 $41 $42 $43 $44 $45 $46 $47 $48 $49 $50 $51 $52 $53 $54 $55…" at bounding box center [418, 187] width 126 height 27
select select "82"
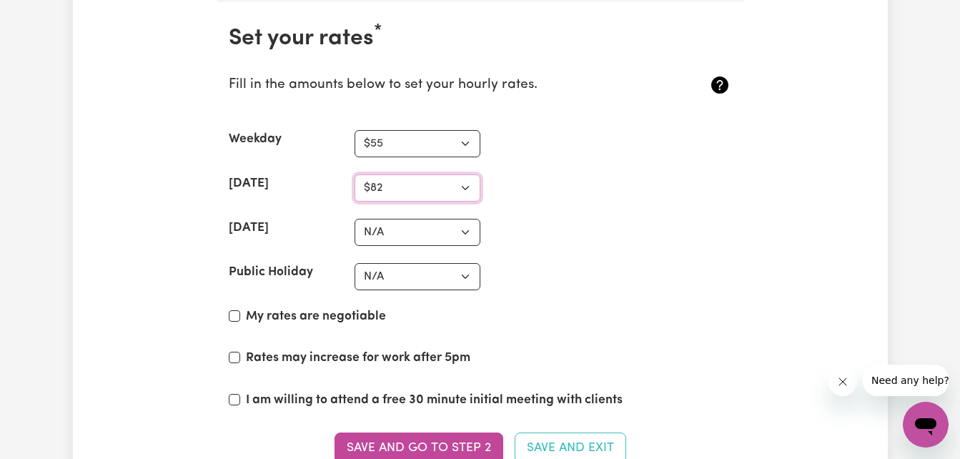
click at [355, 174] on select "N/A $37 $38 $39 $40 $41 $42 $43 $44 $45 $46 $47 $48 $49 $50 $51 $52 $53 $54 $55…" at bounding box center [418, 187] width 126 height 27
click at [395, 187] on select "N/A $37 $38 $39 $40 $41 $42 $43 $44 $45 $46 $47 $48 $49 $50 $51 $52 $53 $54 $55…" at bounding box center [418, 187] width 126 height 27
click at [505, 179] on div "Saturday N/A $37 $38 $39 $40 $41 $42 $43 $44 $45 $46 $47 $48 $49 $50 $51 $52 $5…" at bounding box center [480, 187] width 503 height 27
click at [465, 232] on select "N/A $37 $38 $39 $40 $41 $42 $43 $44 $45 $46 $47 $48 $49 $50 $51 $52 $53 $54 $55…" at bounding box center [418, 232] width 126 height 27
click at [553, 125] on section "Set your rates * Fill in the amounts below to set your hourly rates. Weekday N/…" at bounding box center [480, 253] width 526 height 503
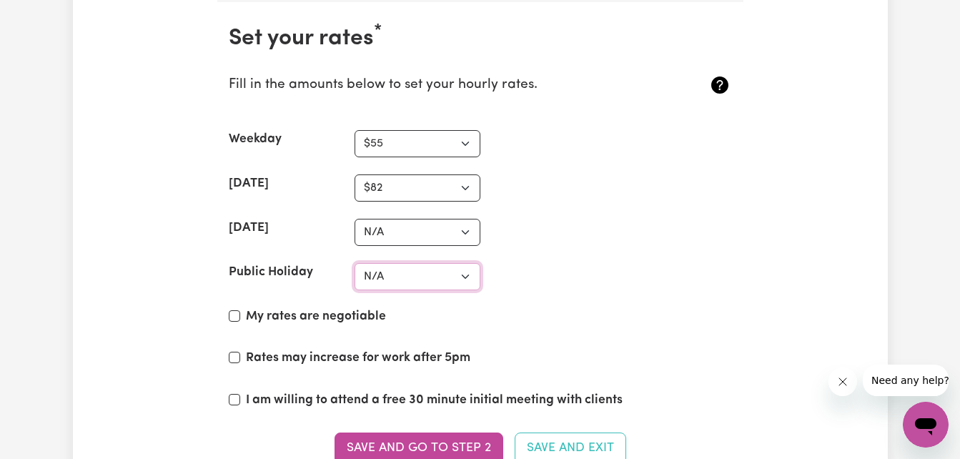
click at [467, 276] on select "N/A $37 $38 $39 $40 $41 $42 $43 $44 $45 $46 $47 $48 $49 $50 $51 $52 $53 $54 $55…" at bounding box center [418, 276] width 126 height 27
select select "110"
click at [355, 263] on select "N/A $37 $38 $39 $40 $41 $42 $43 $44 $45 $46 $47 $48 $49 $50 $51 $52 $53 $54 $55…" at bounding box center [418, 276] width 126 height 27
click at [388, 94] on p "Fill in the amounts below to set your hourly rates." at bounding box center [439, 85] width 420 height 21
